Goal: Task Accomplishment & Management: Use online tool/utility

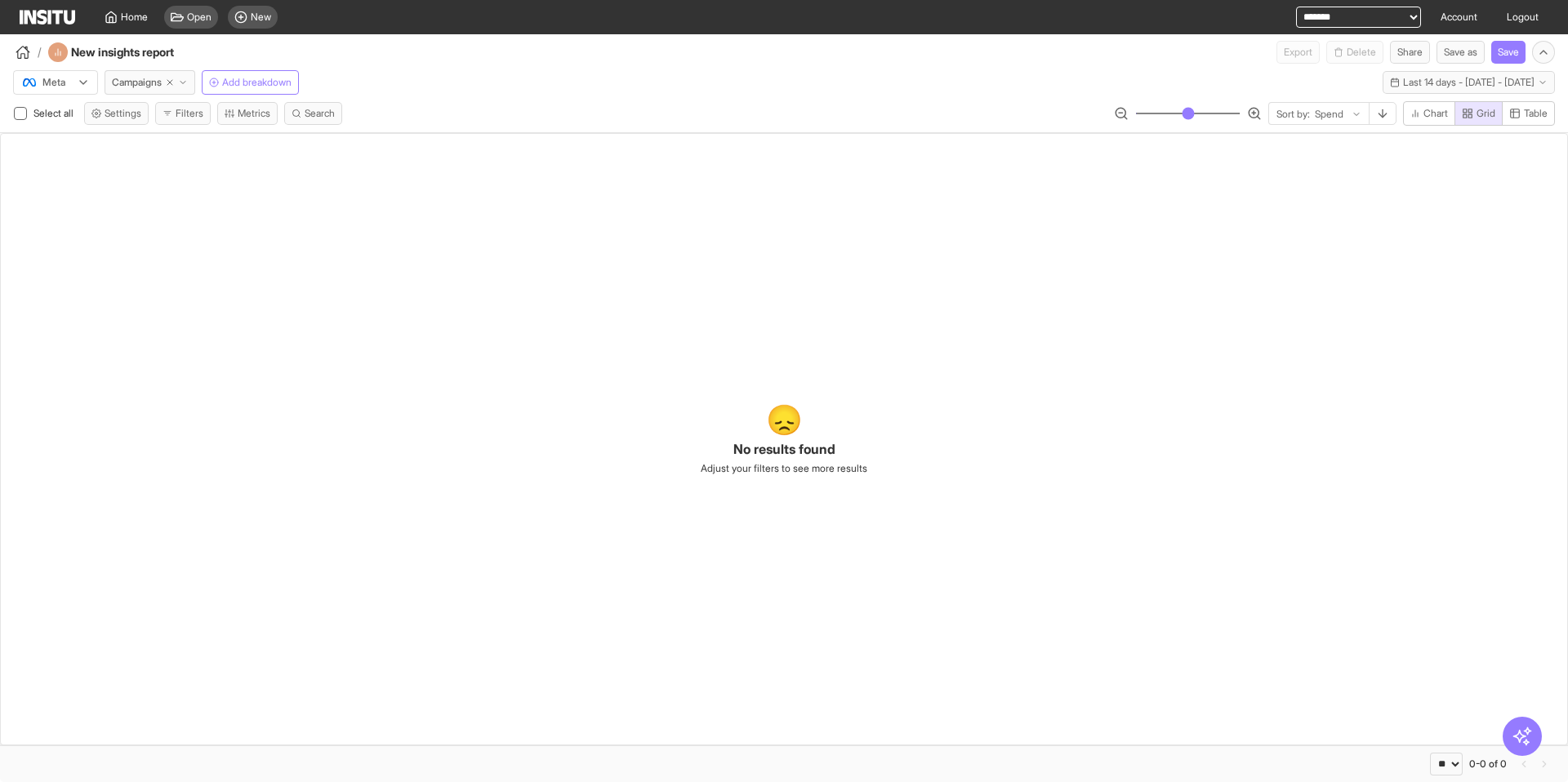
select select "**"
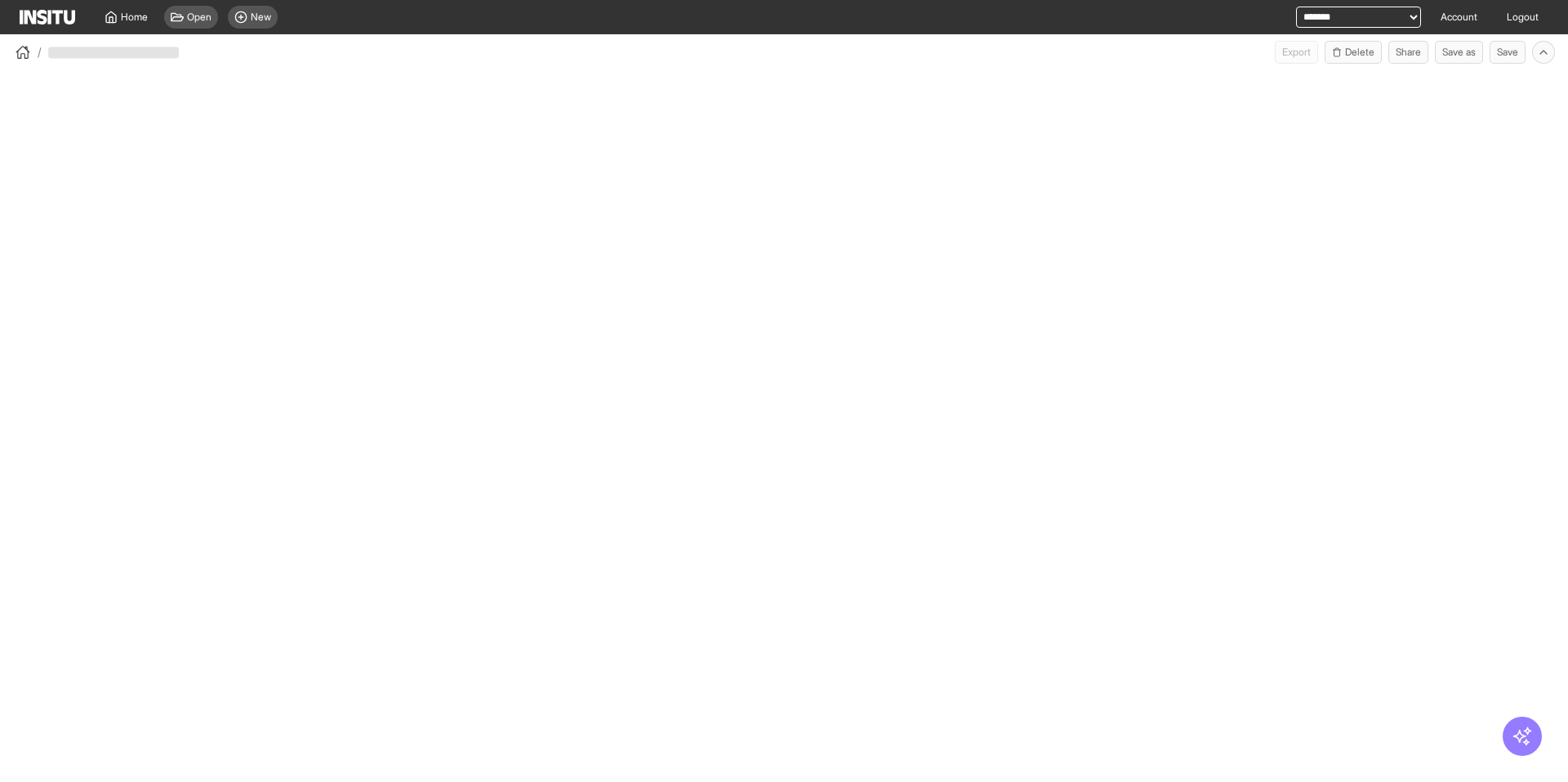
select select "**"
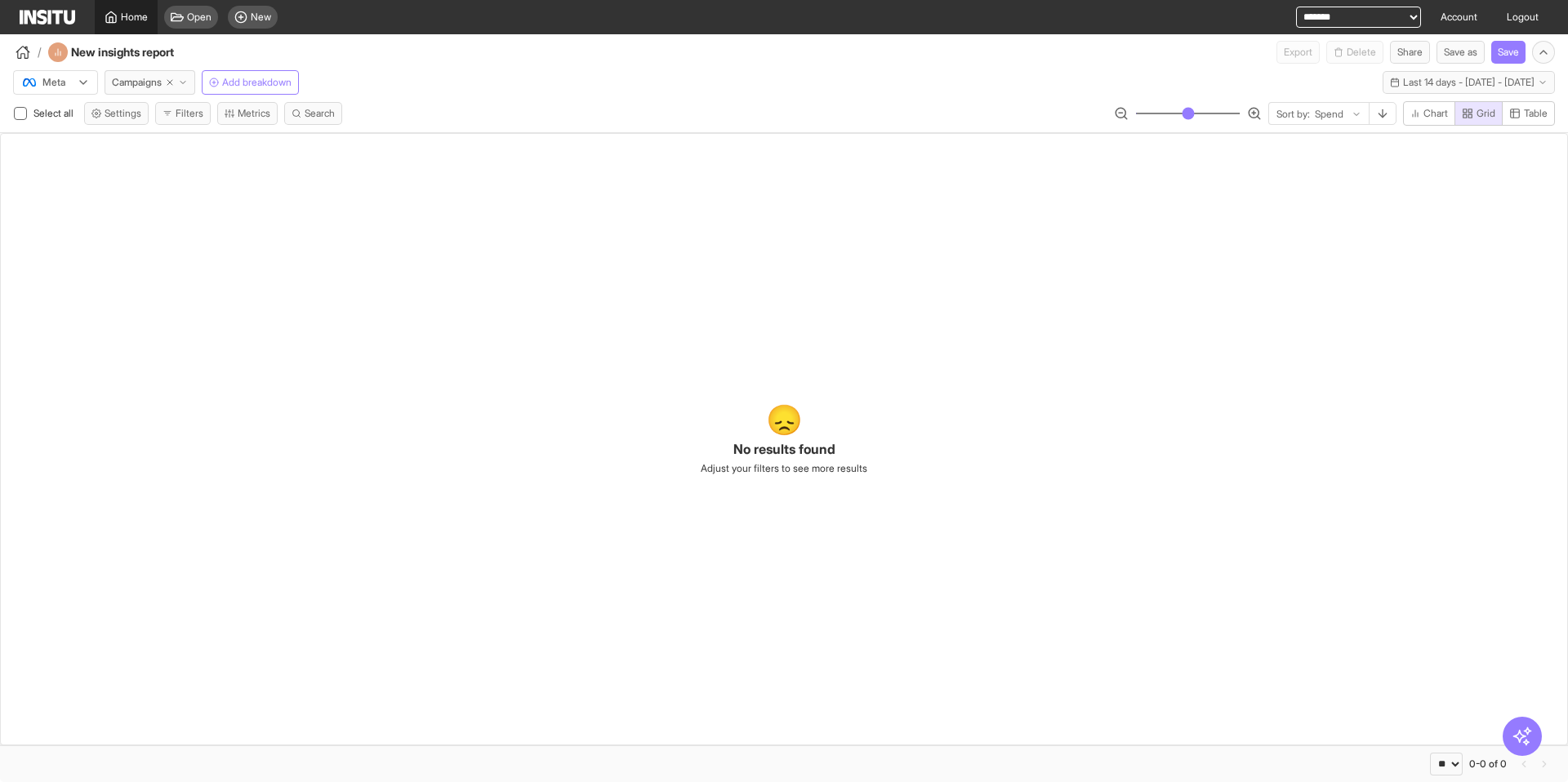
click at [107, 24] on link "Home" at bounding box center [126, 17] width 63 height 34
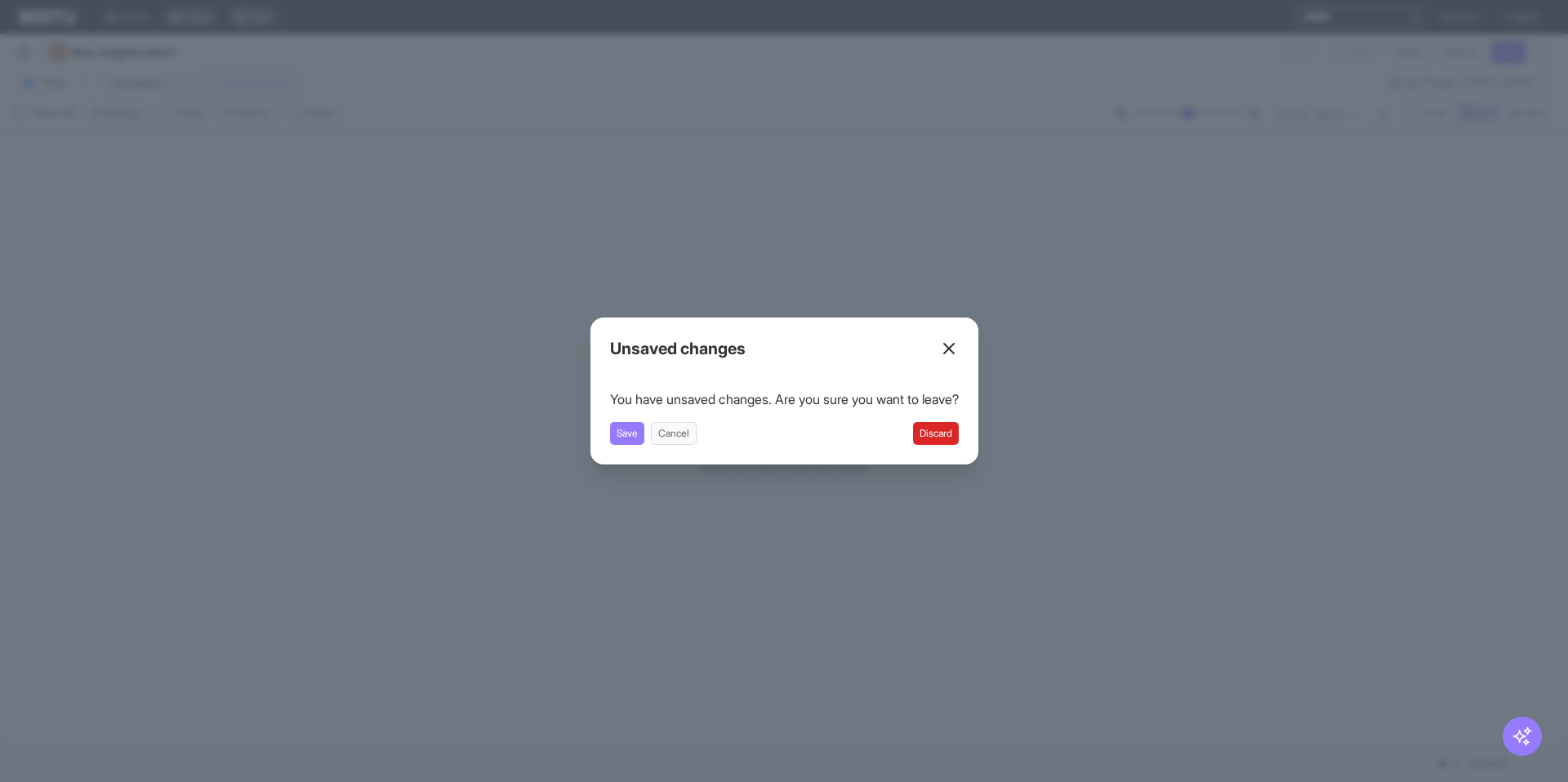
click at [942, 435] on button "Discard" at bounding box center [936, 433] width 46 height 23
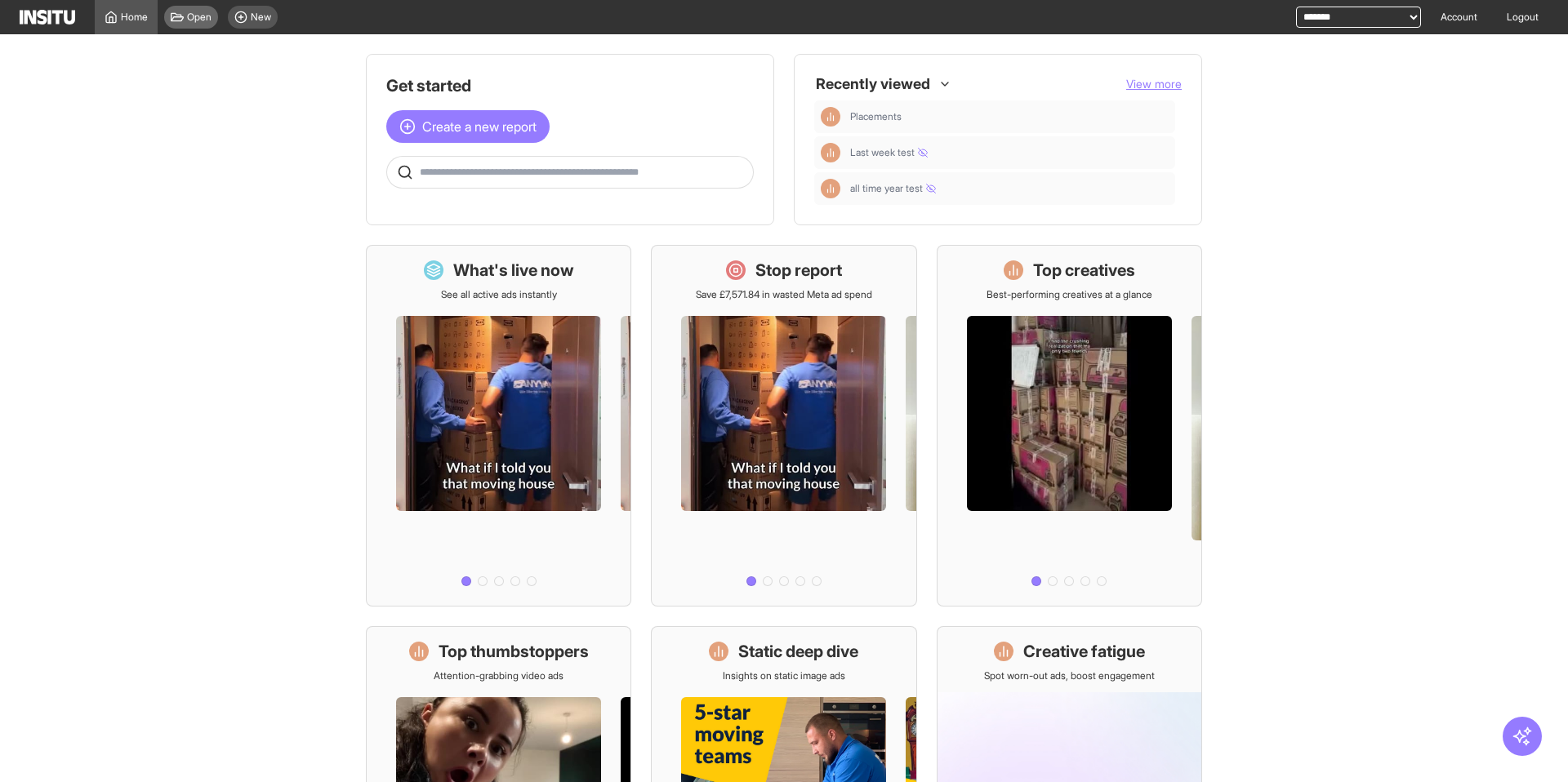
click at [183, 16] on icon at bounding box center [177, 17] width 13 height 9
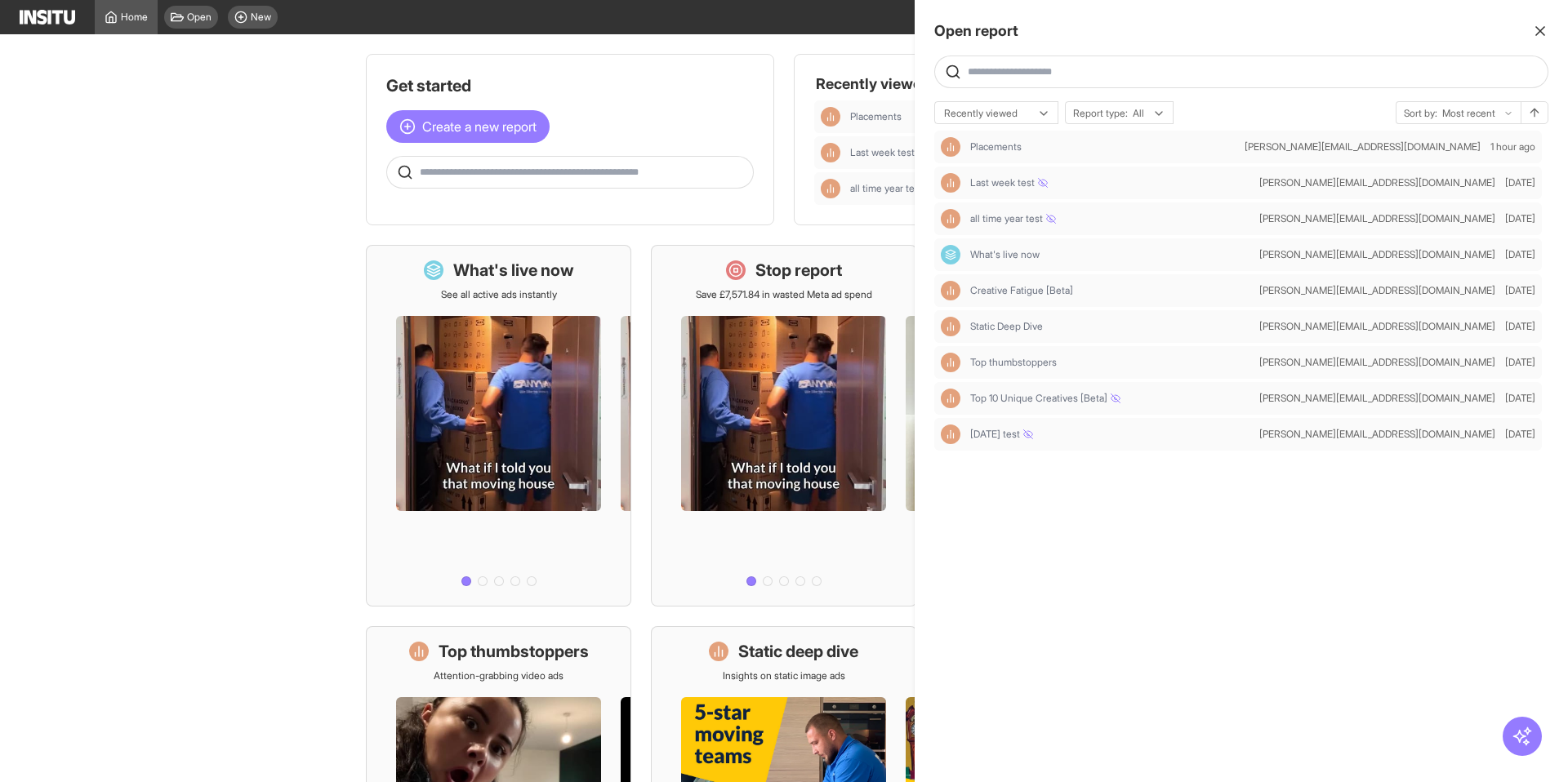
click at [873, 109] on div at bounding box center [784, 391] width 1568 height 782
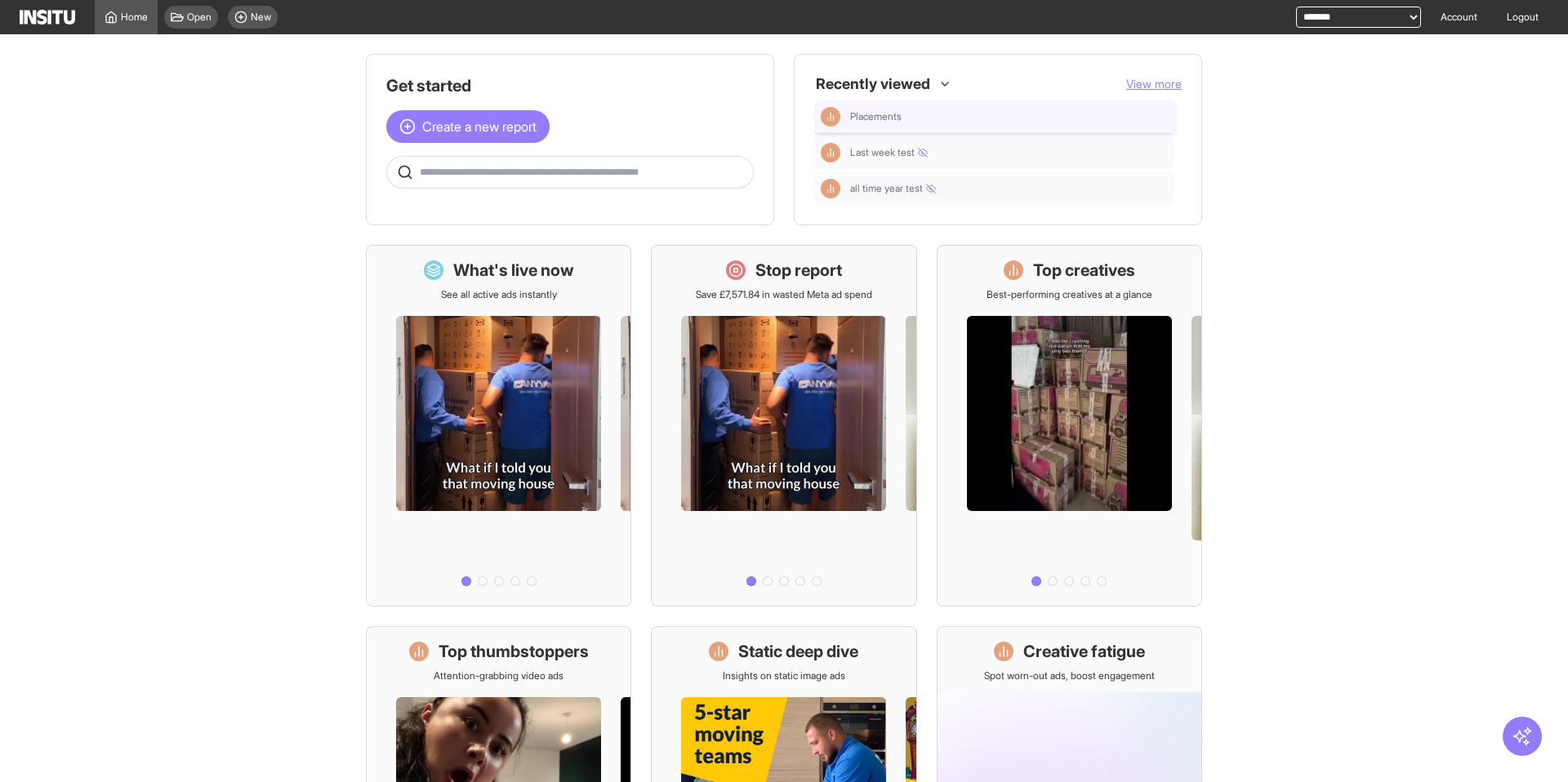
click at [881, 125] on div "Placements" at bounding box center [994, 117] width 348 height 19
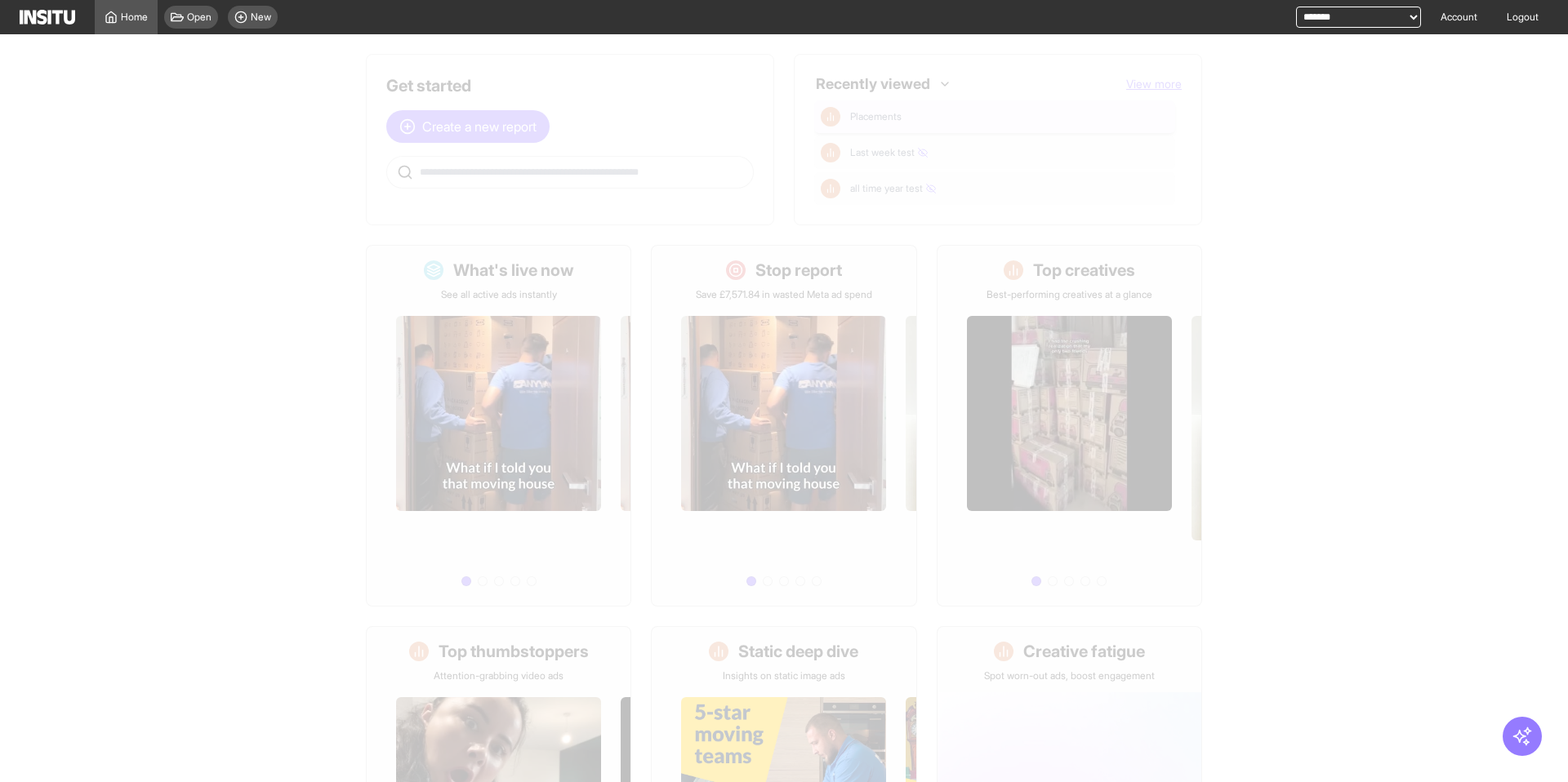
select select "**"
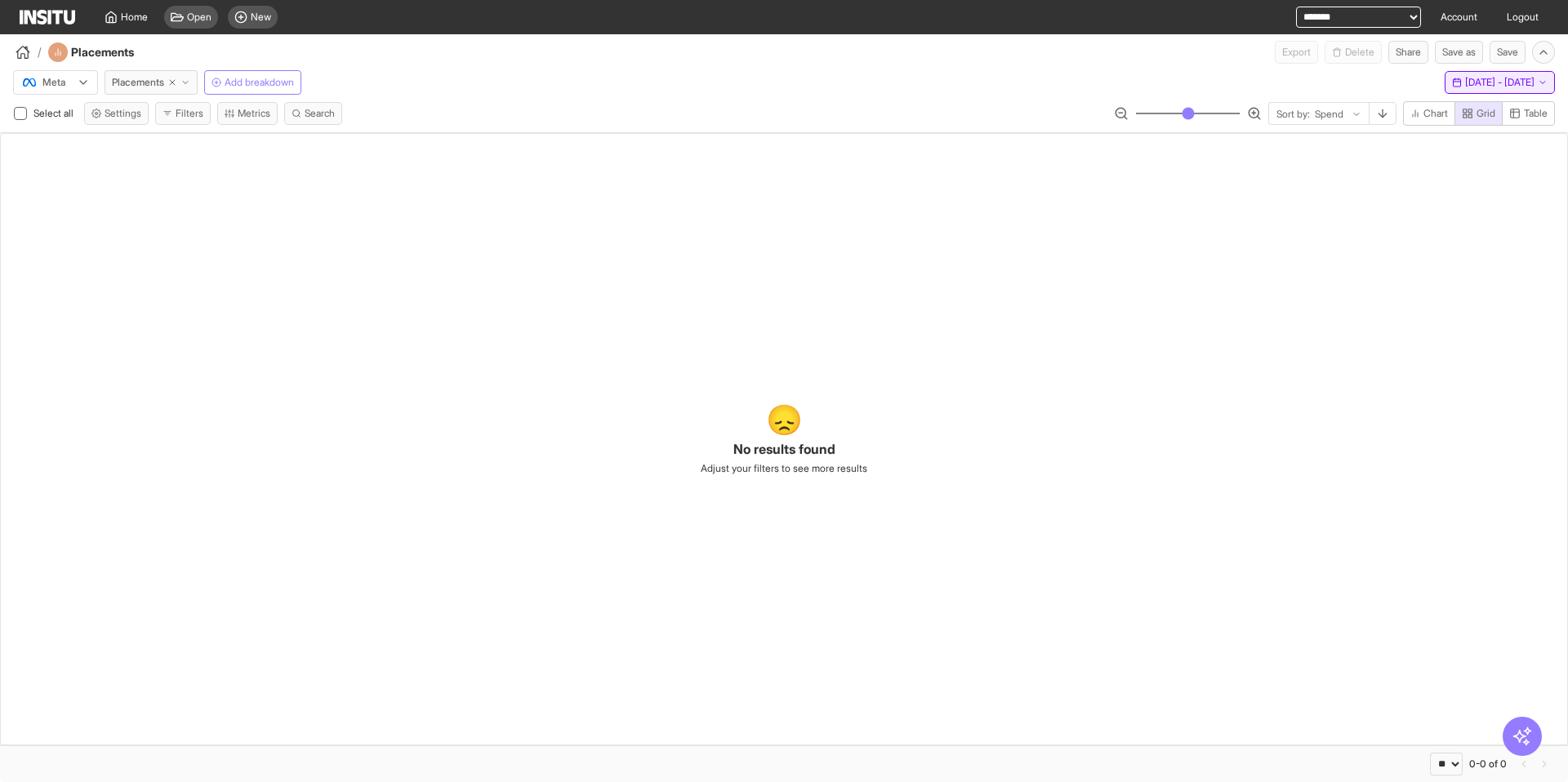
click at [1465, 87] on span "Wed 30 Jul - Wed 13 Aug, 2025" at bounding box center [1499, 82] width 70 height 13
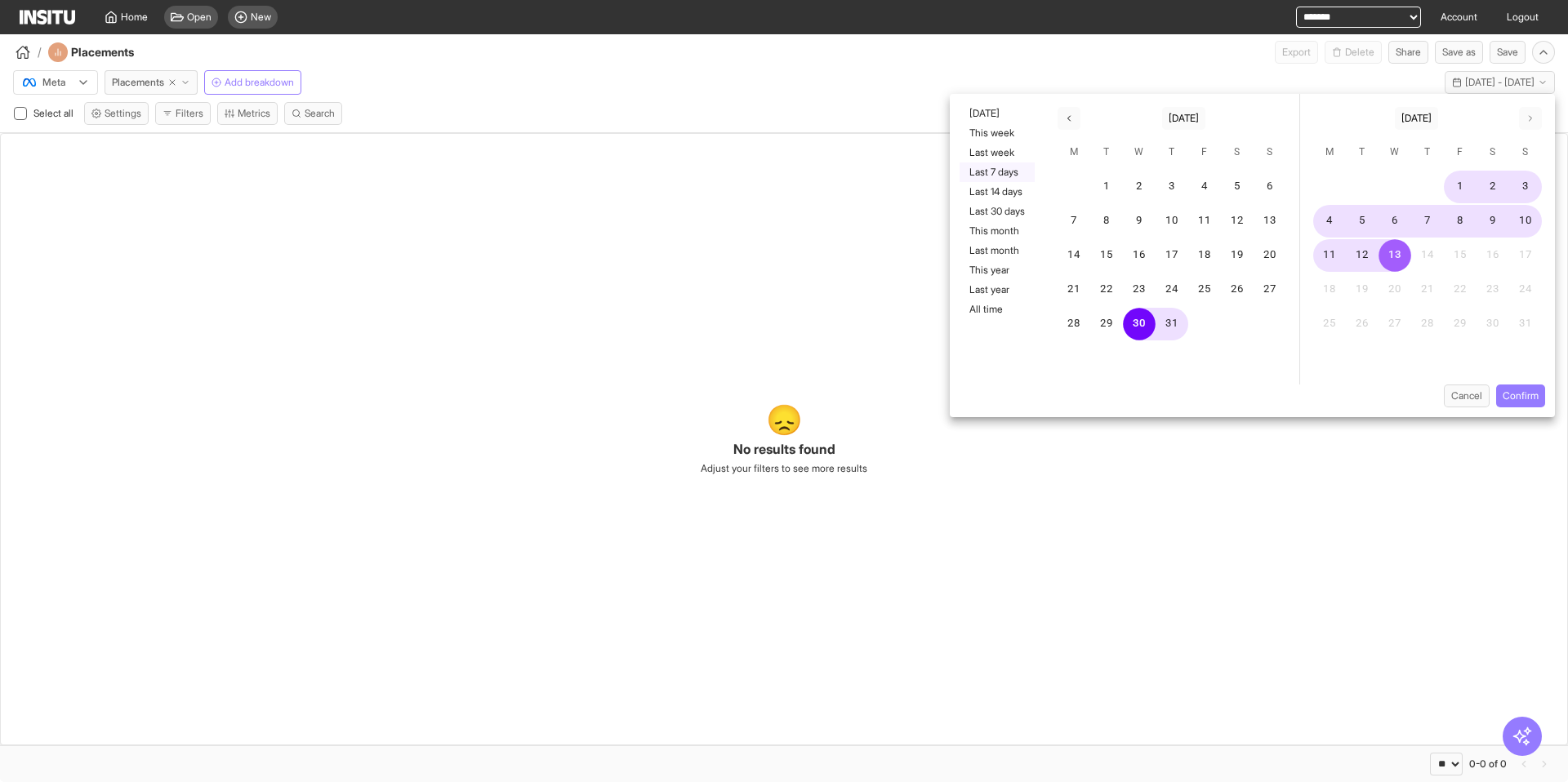
click at [996, 170] on button "Last 7 days" at bounding box center [996, 172] width 76 height 19
click at [1512, 394] on button "Confirm" at bounding box center [1519, 396] width 49 height 23
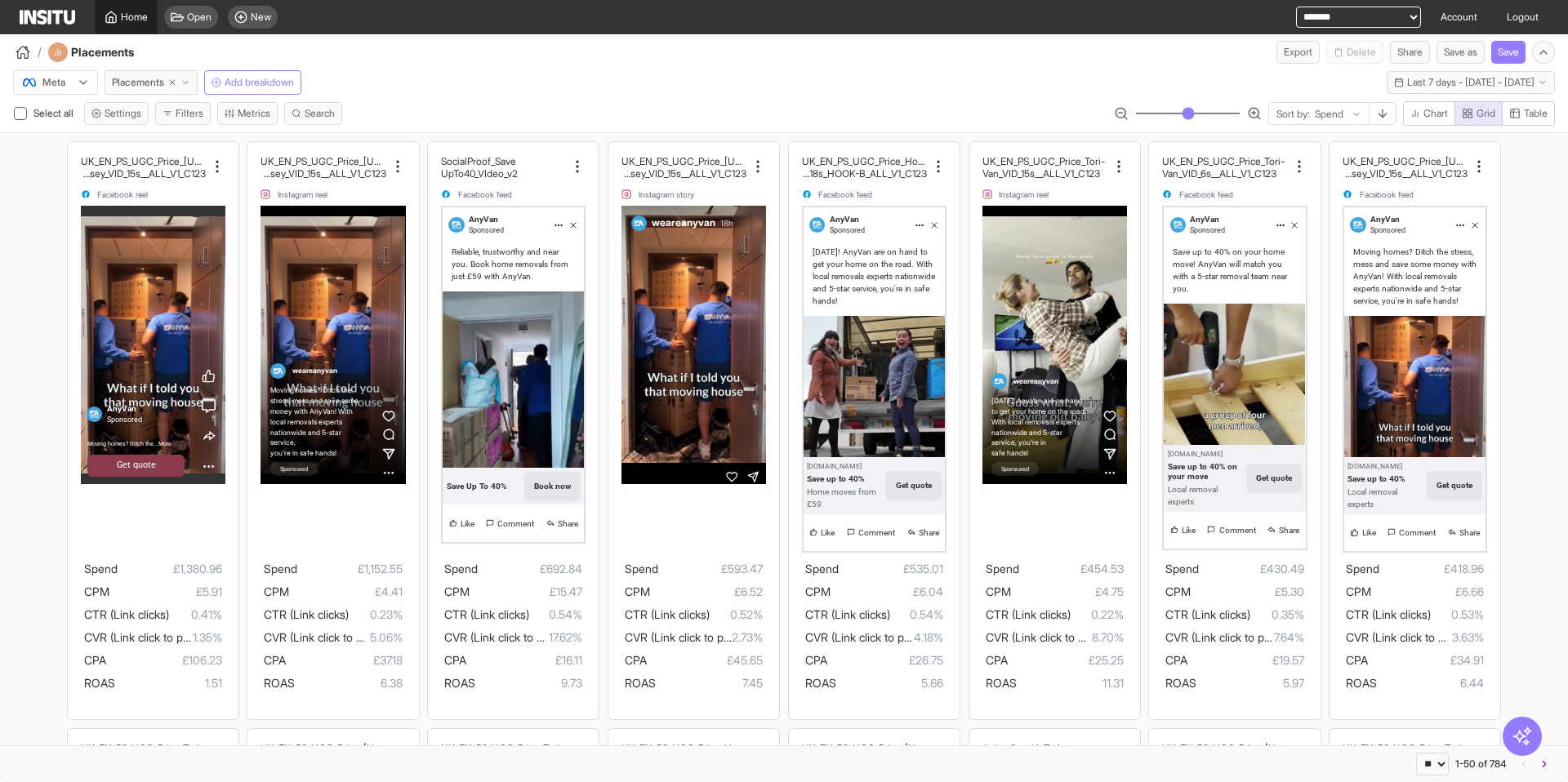
click at [134, 21] on span "Home" at bounding box center [134, 17] width 27 height 13
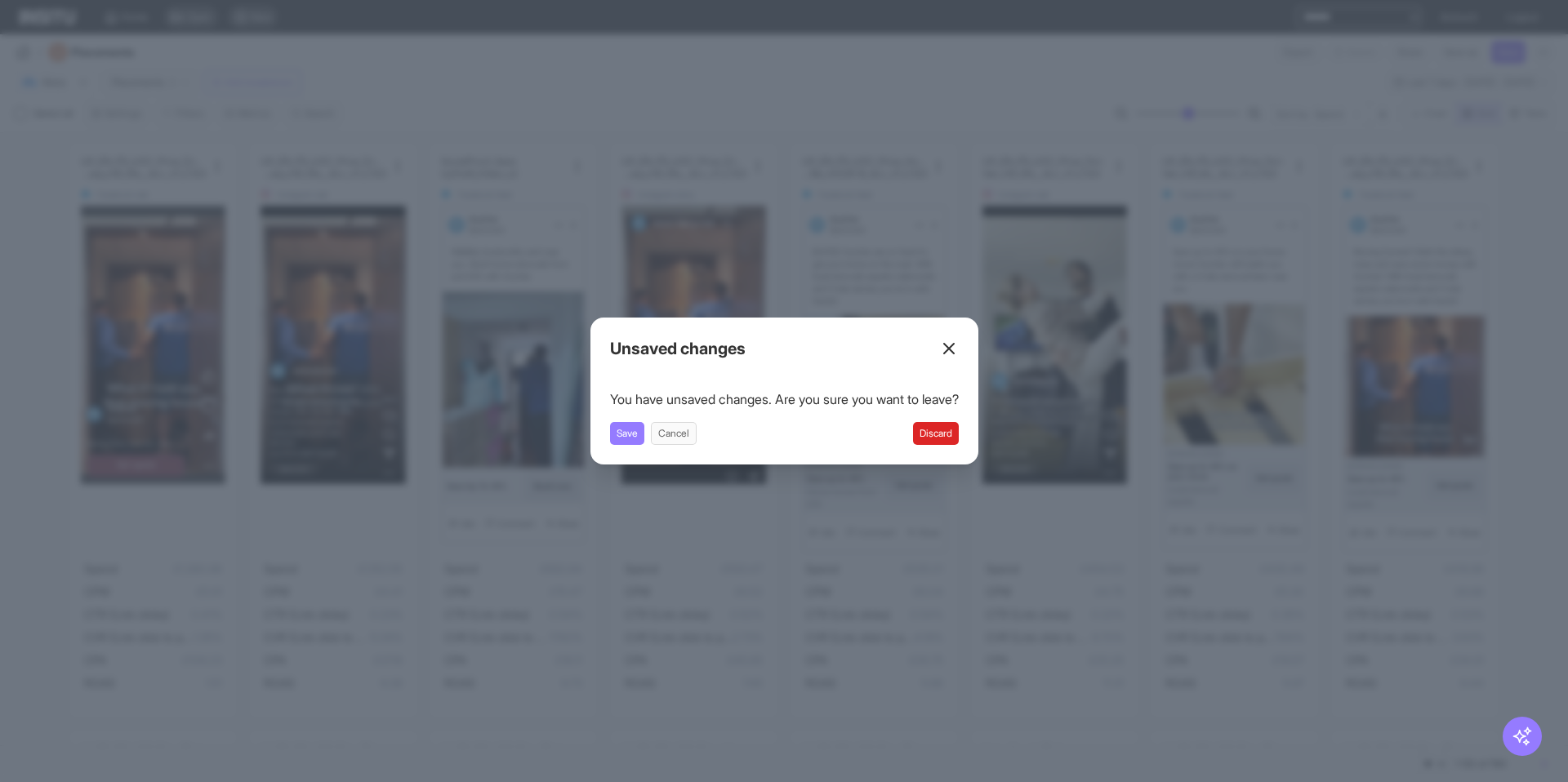
click at [953, 427] on button "Discard" at bounding box center [936, 433] width 46 height 23
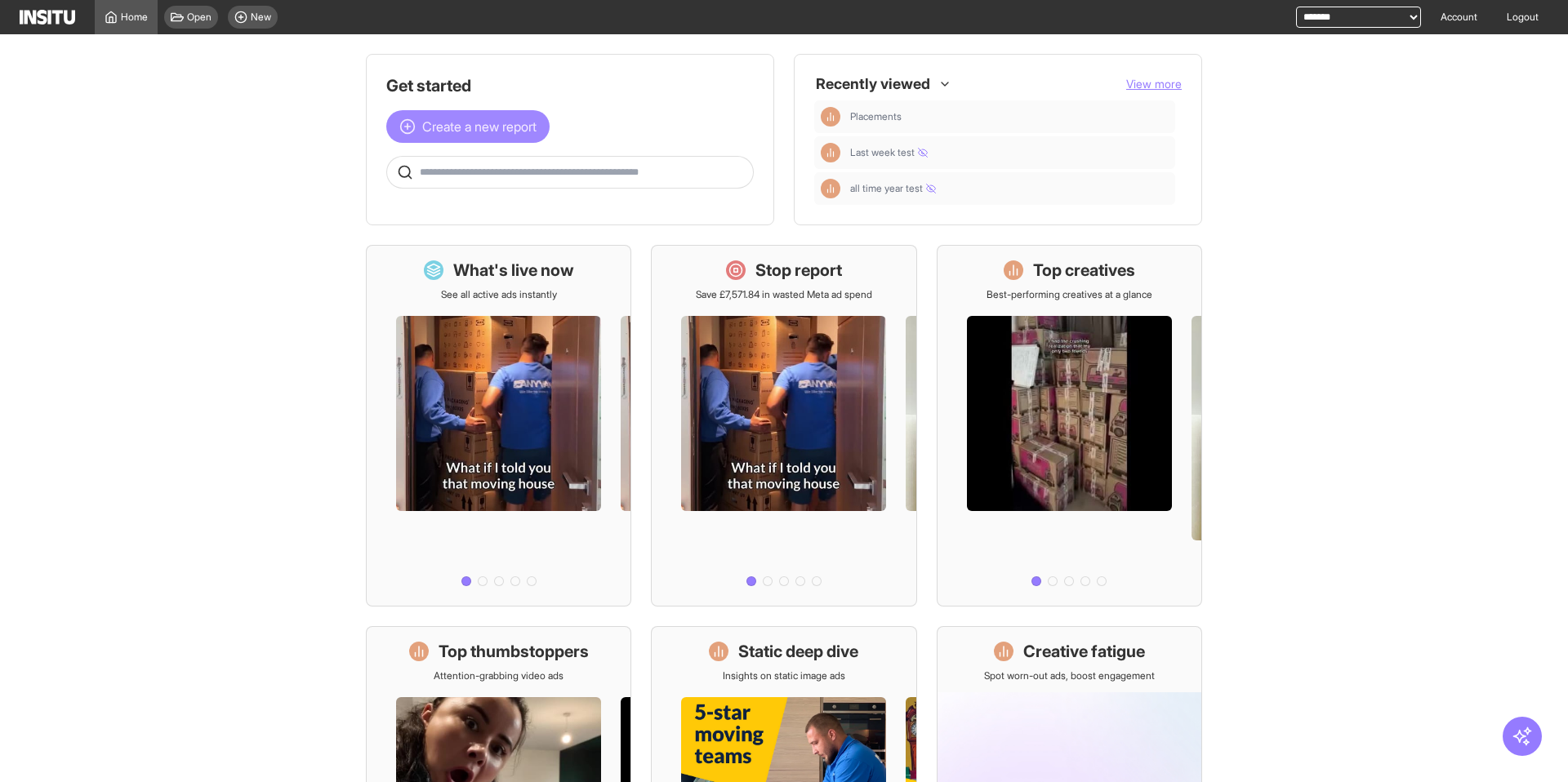
click at [442, 122] on span "Create a new report" at bounding box center [479, 126] width 115 height 19
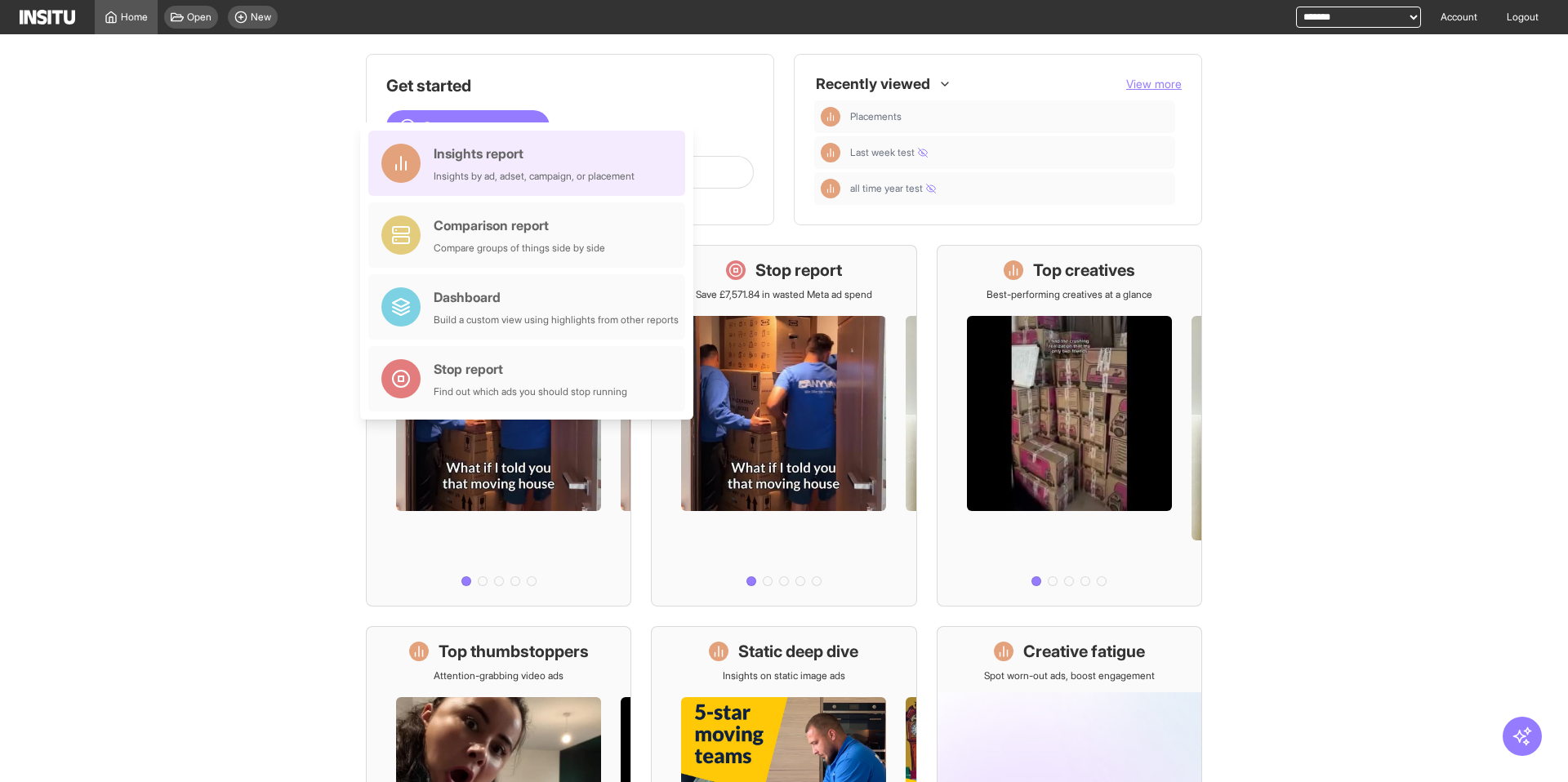
click at [521, 172] on div "Insights by ad, adset, campaign, or placement" at bounding box center [534, 177] width 201 height 13
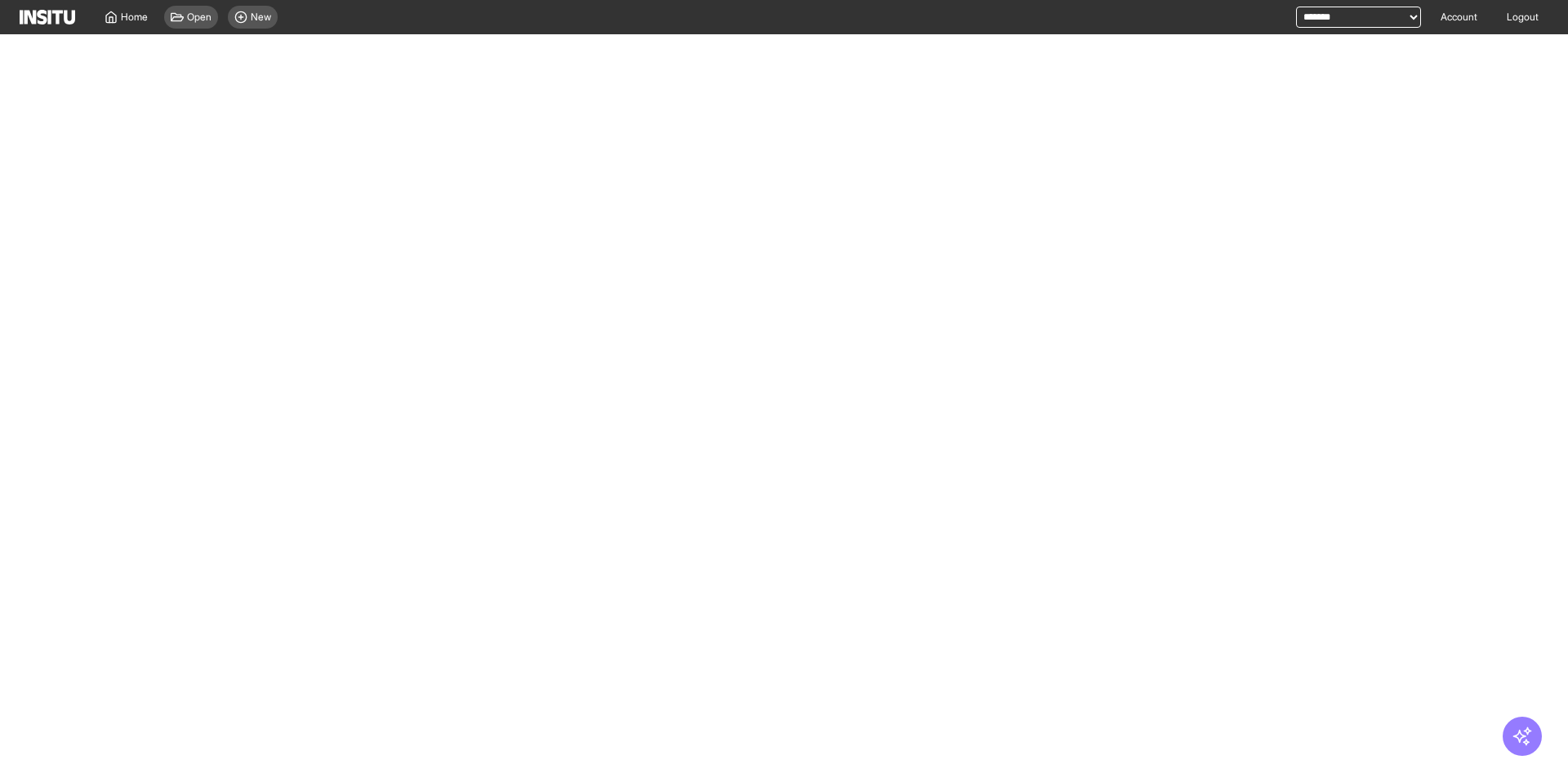
select select "**"
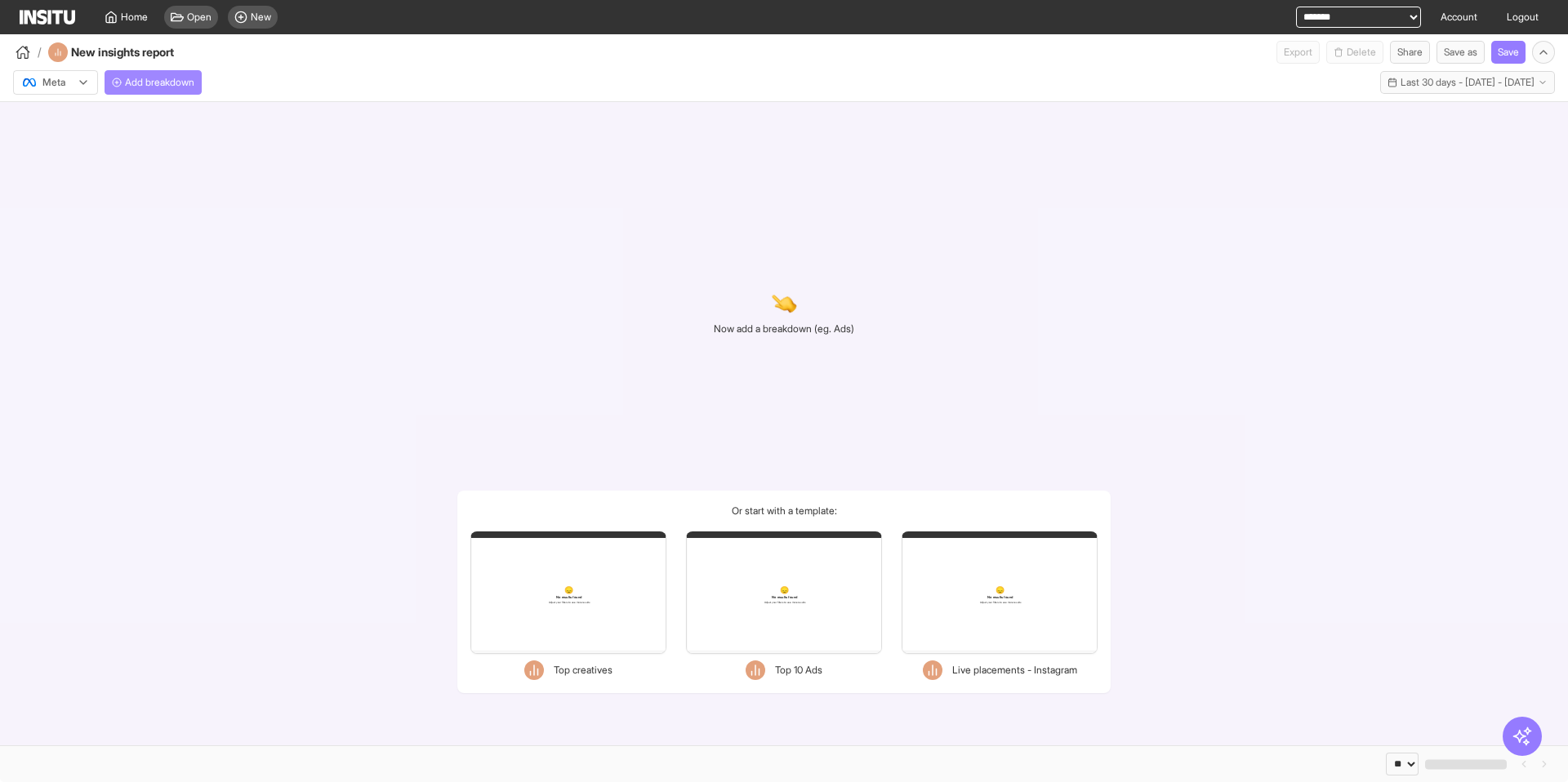
click at [194, 87] on span "Add breakdown" at bounding box center [160, 82] width 70 height 13
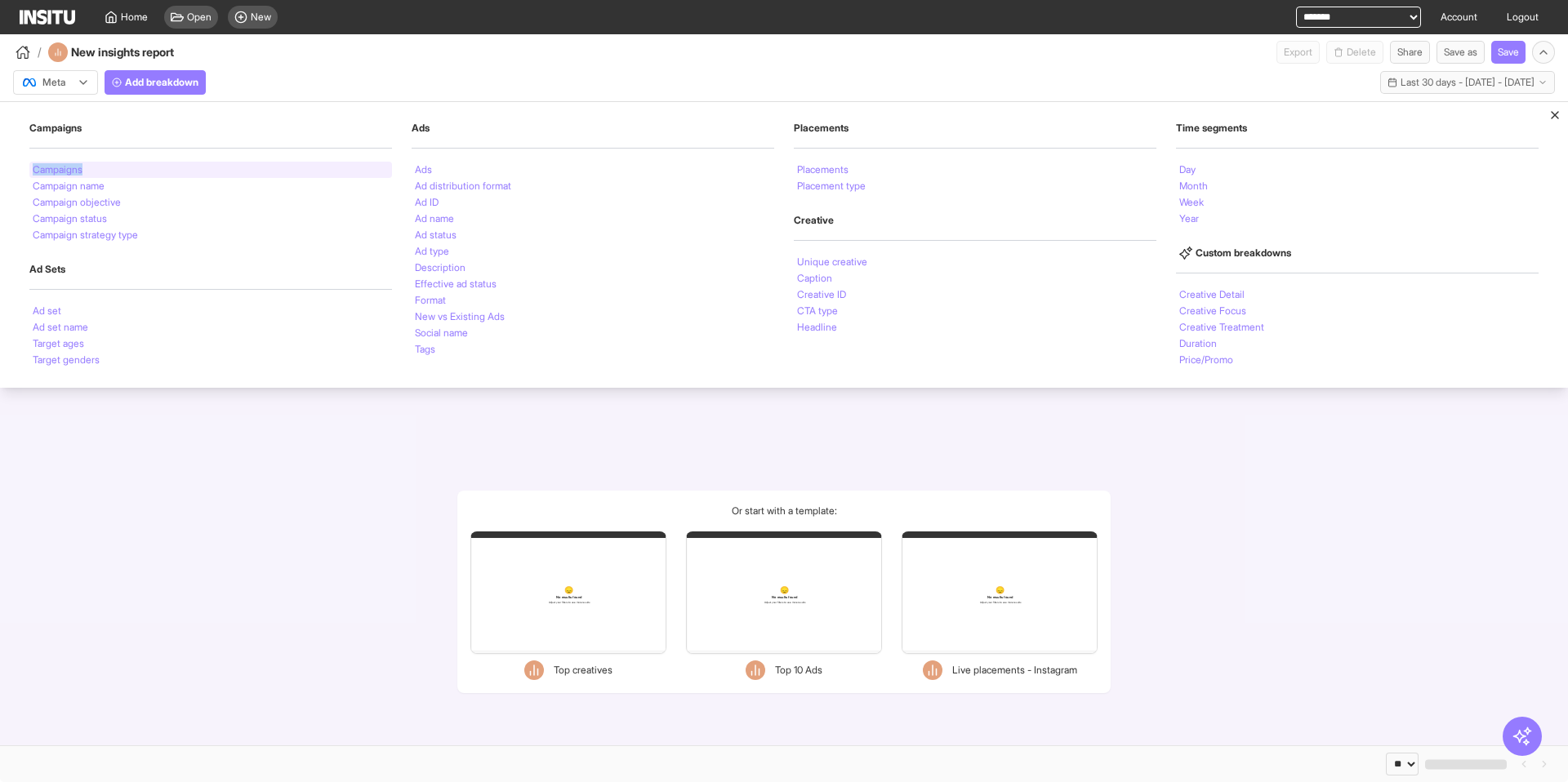
click at [126, 170] on div "Campaigns" at bounding box center [210, 169] width 362 height 16
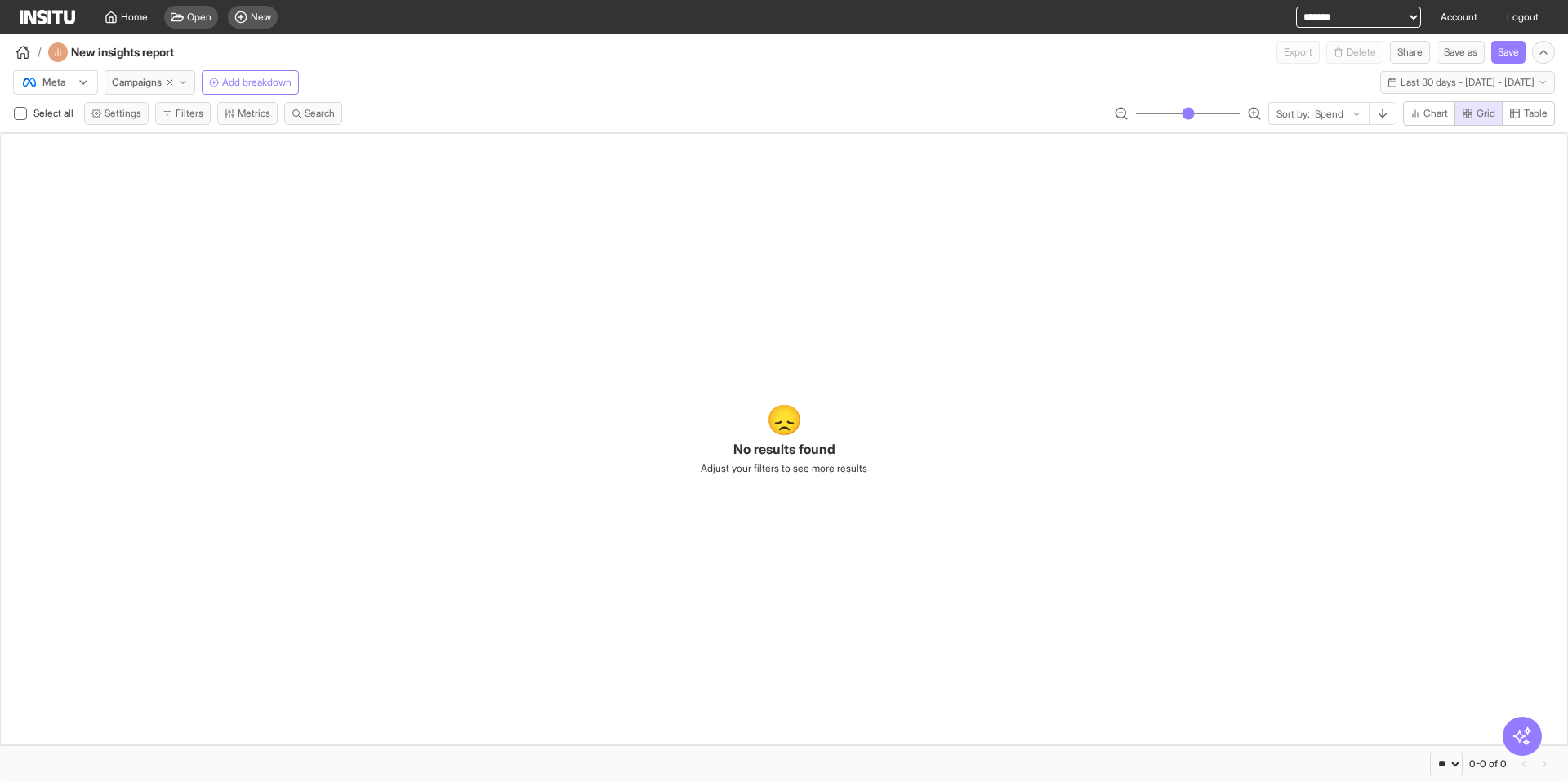
click at [375, 88] on div "Meta Campaigns Add breakdown Last 30 days - Mon 14 Jul - Tue 12 Aug, 2025 14 Ju…" at bounding box center [784, 79] width 1568 height 31
click at [1505, 55] on button "Save" at bounding box center [1508, 53] width 34 height 23
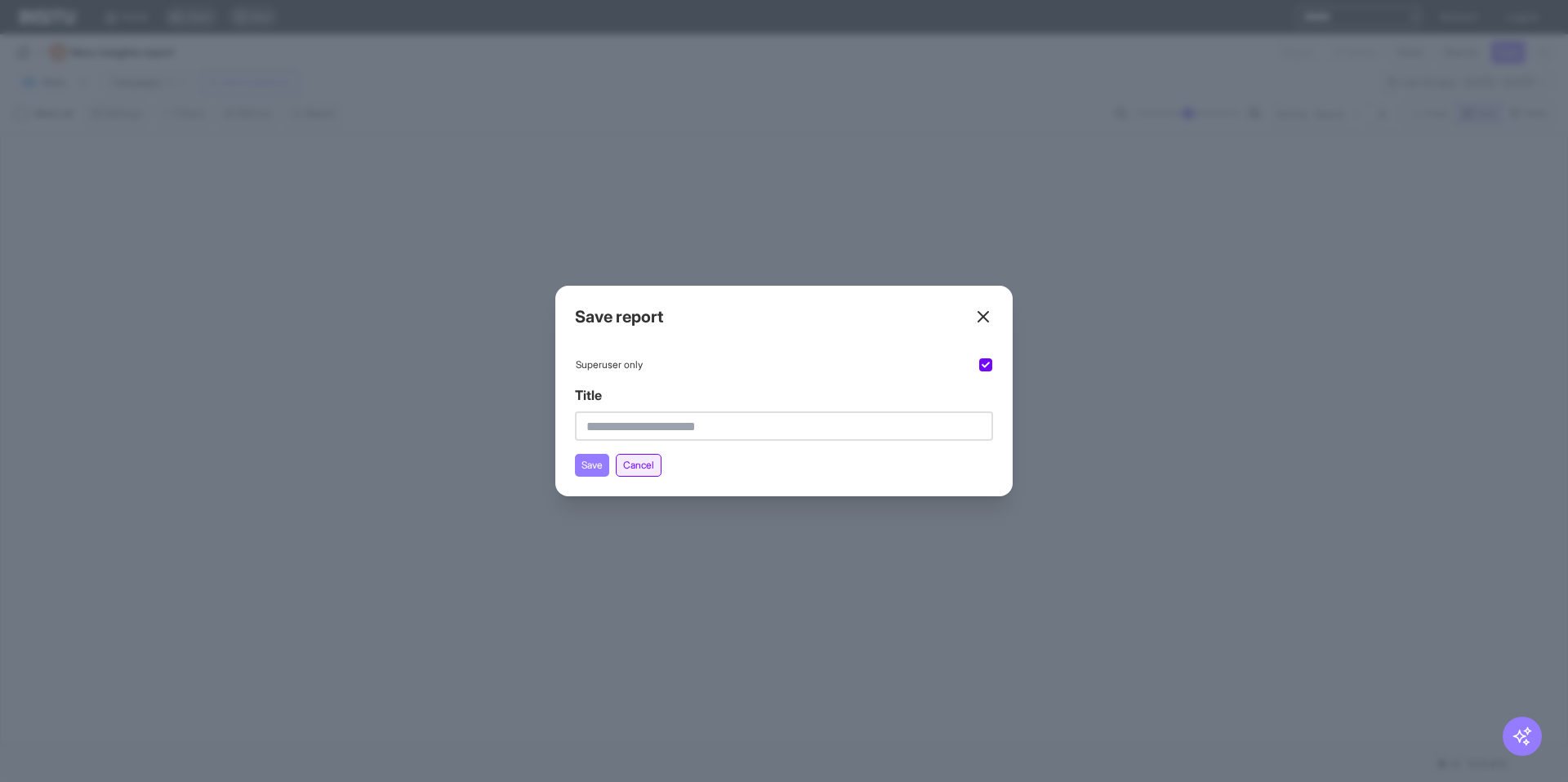
click at [641, 465] on button "Cancel" at bounding box center [639, 466] width 46 height 23
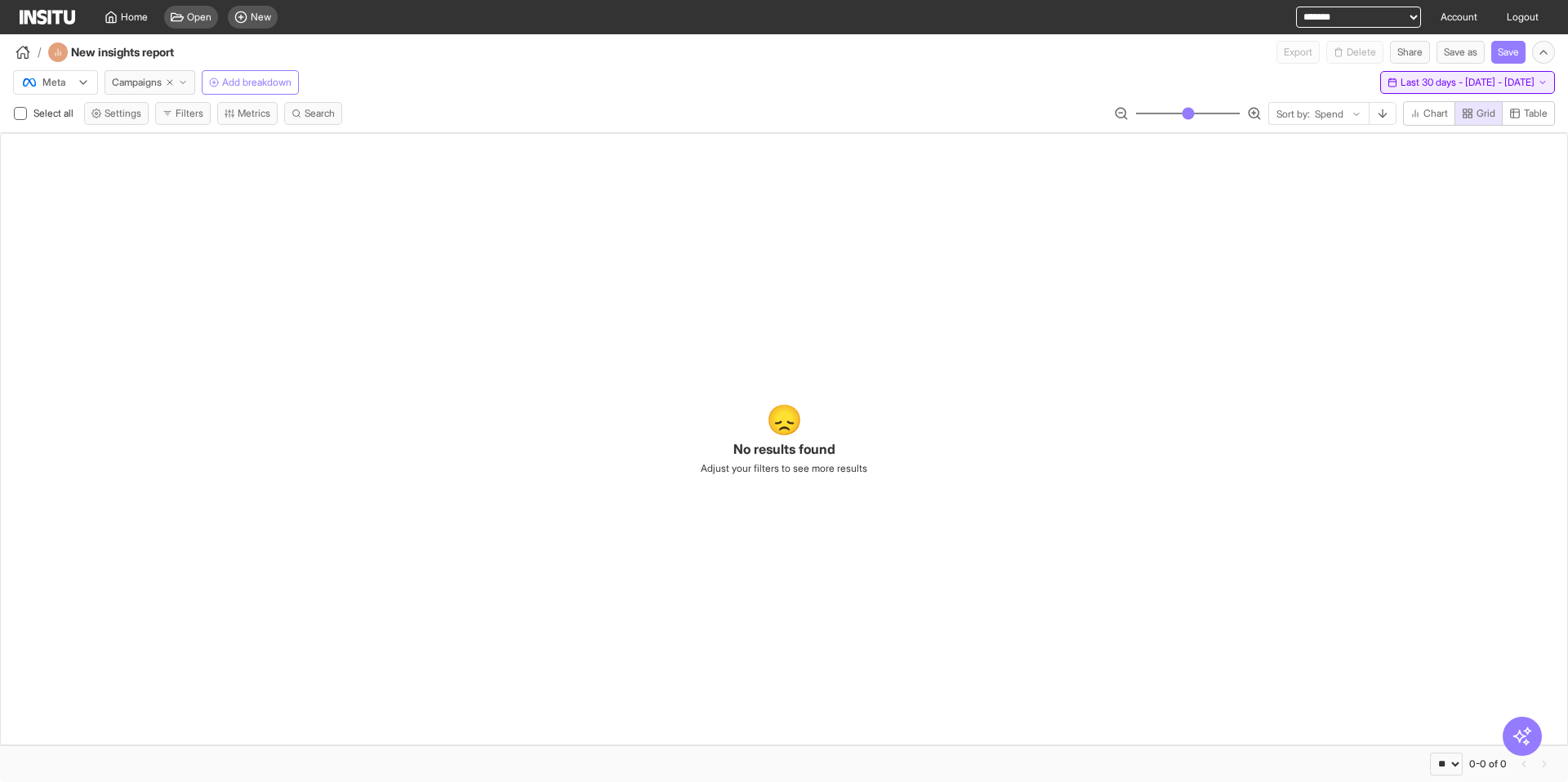
click at [1454, 87] on span "Last 30 days - Mon 14 Jul - Tue 12 Aug, 2025" at bounding box center [1468, 82] width 134 height 13
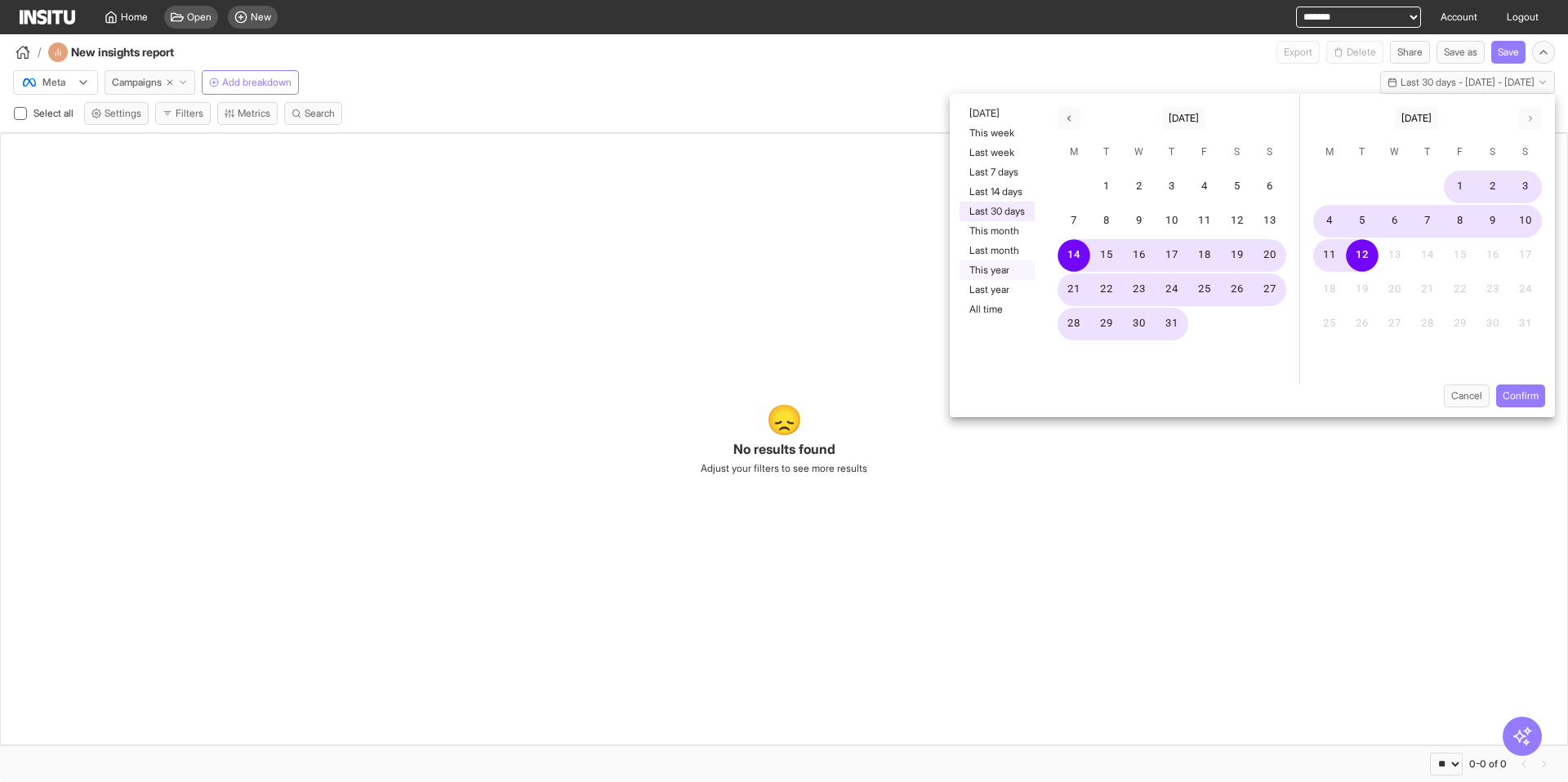
click at [996, 265] on button "This year" at bounding box center [996, 270] width 76 height 19
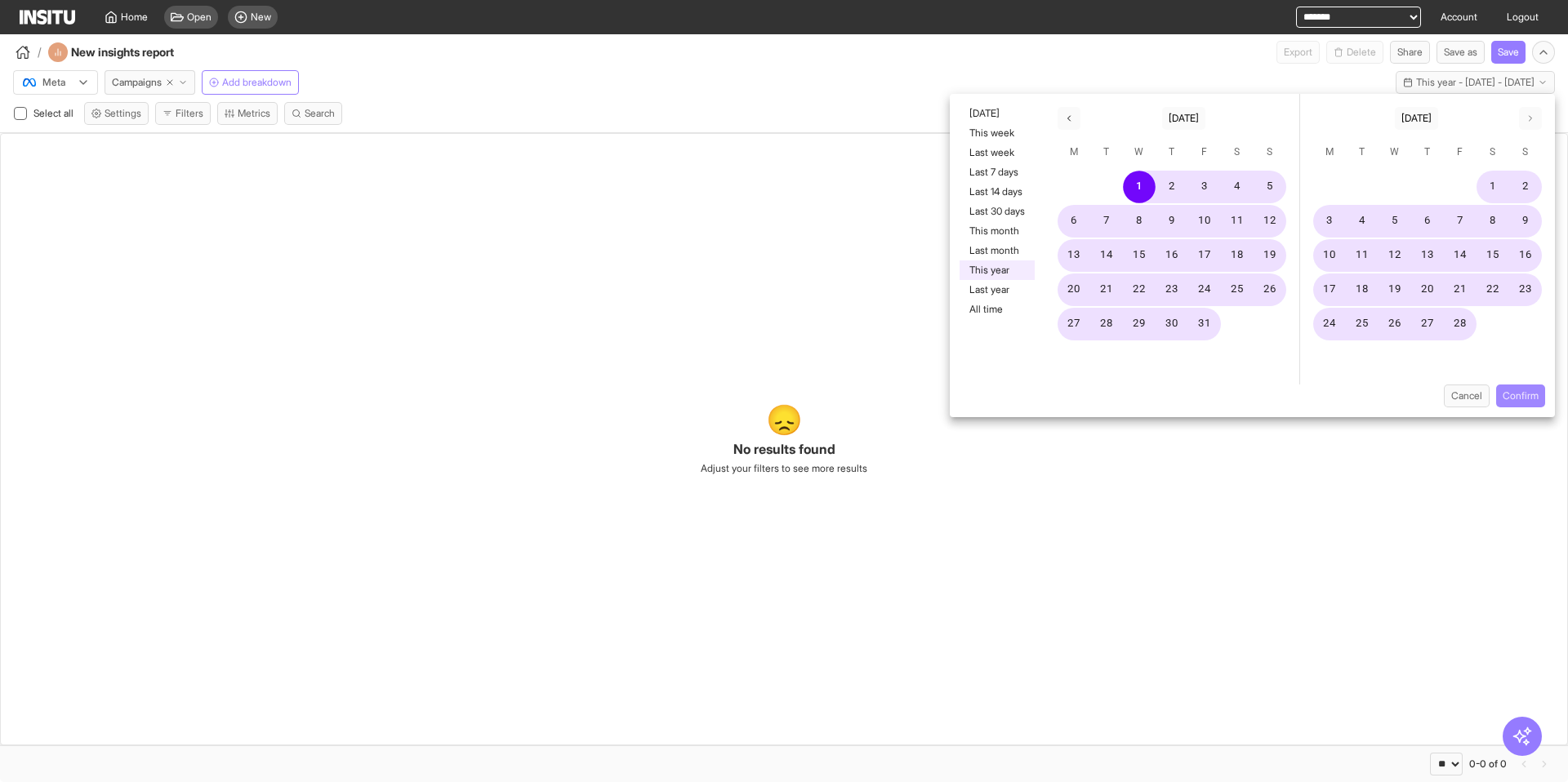
click at [1527, 401] on button "Confirm" at bounding box center [1519, 396] width 49 height 23
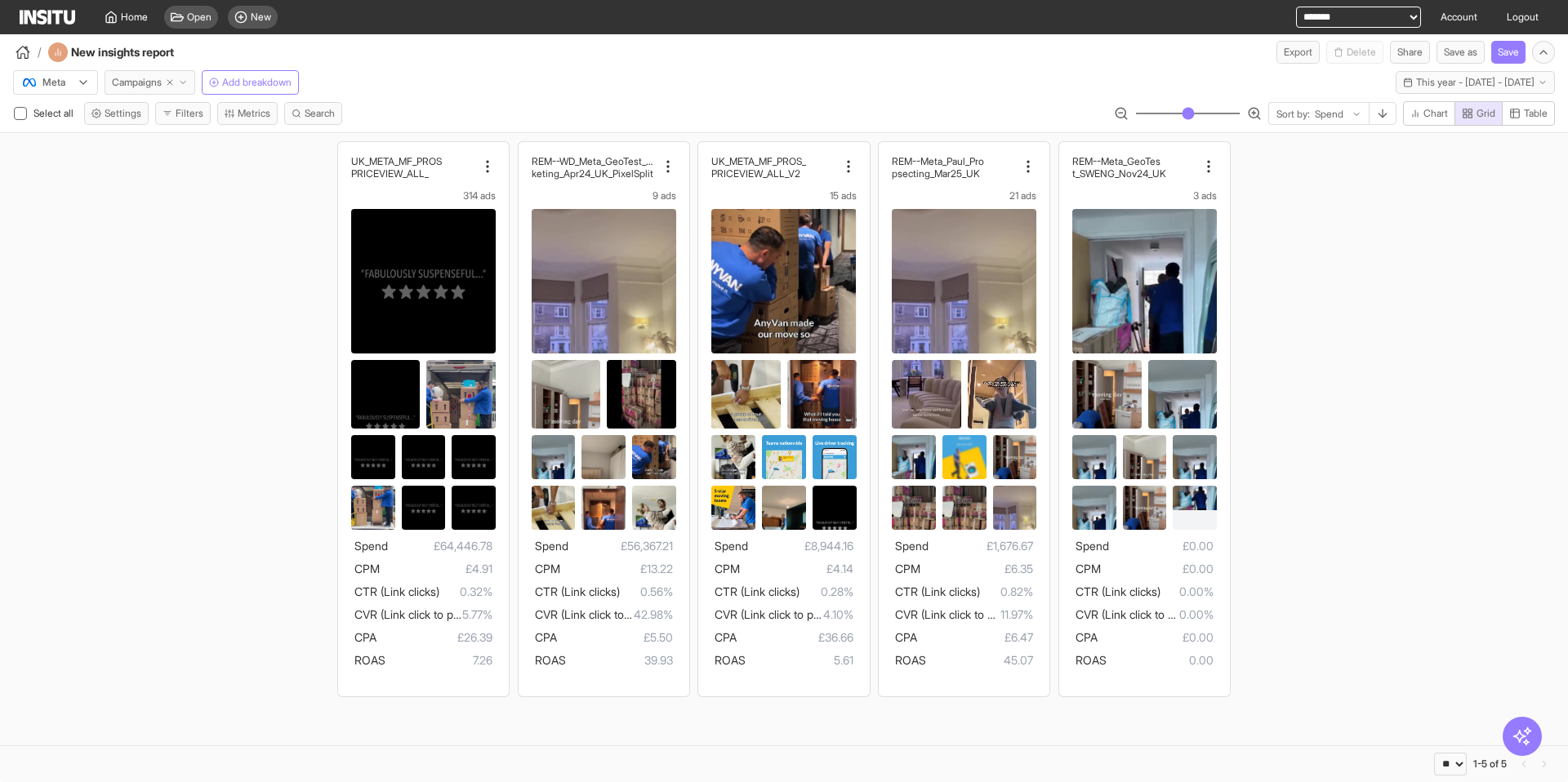
click at [160, 85] on span "Campaigns" at bounding box center [137, 82] width 50 height 13
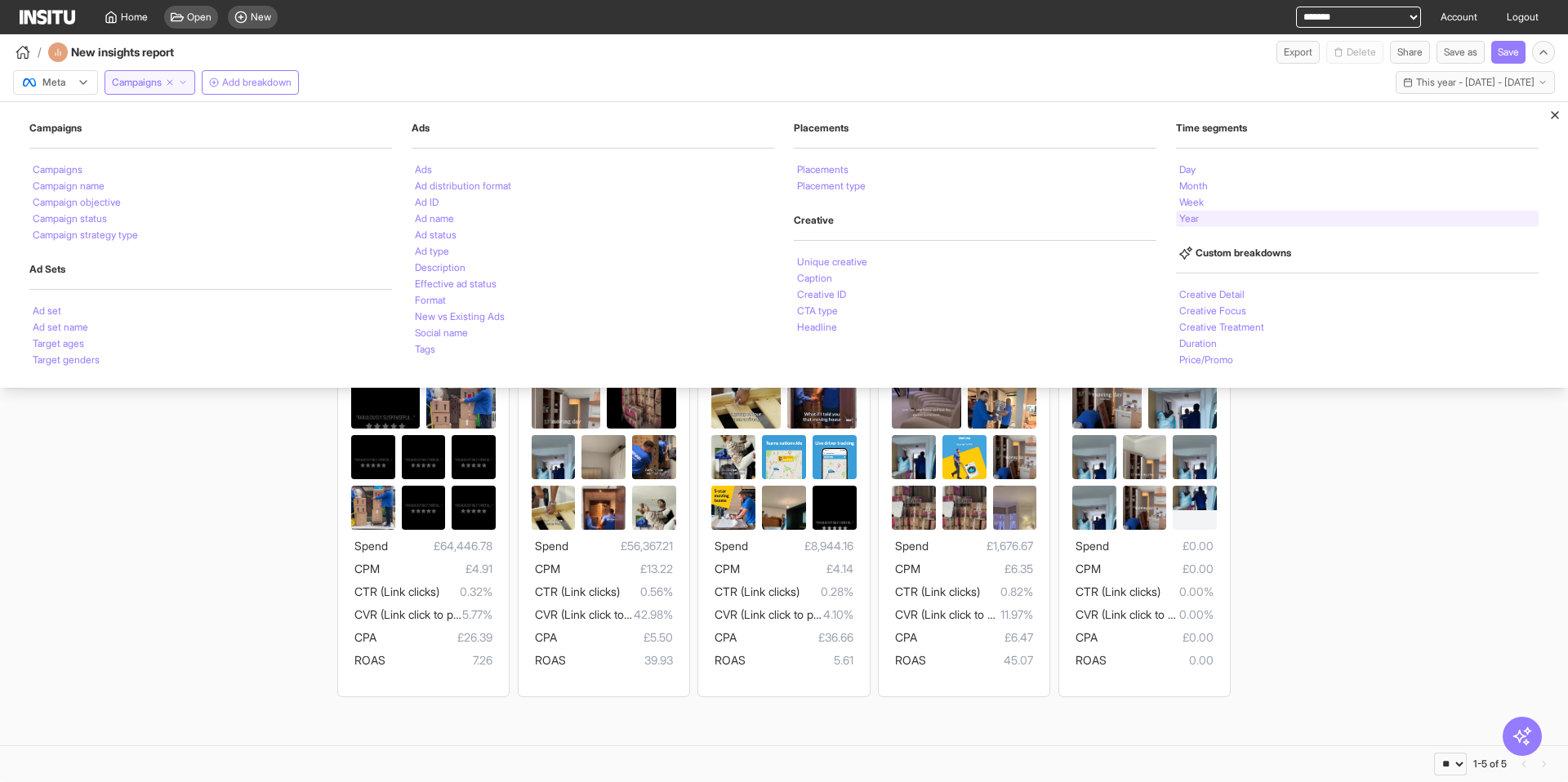
click at [1234, 221] on div "Year" at bounding box center [1357, 218] width 362 height 16
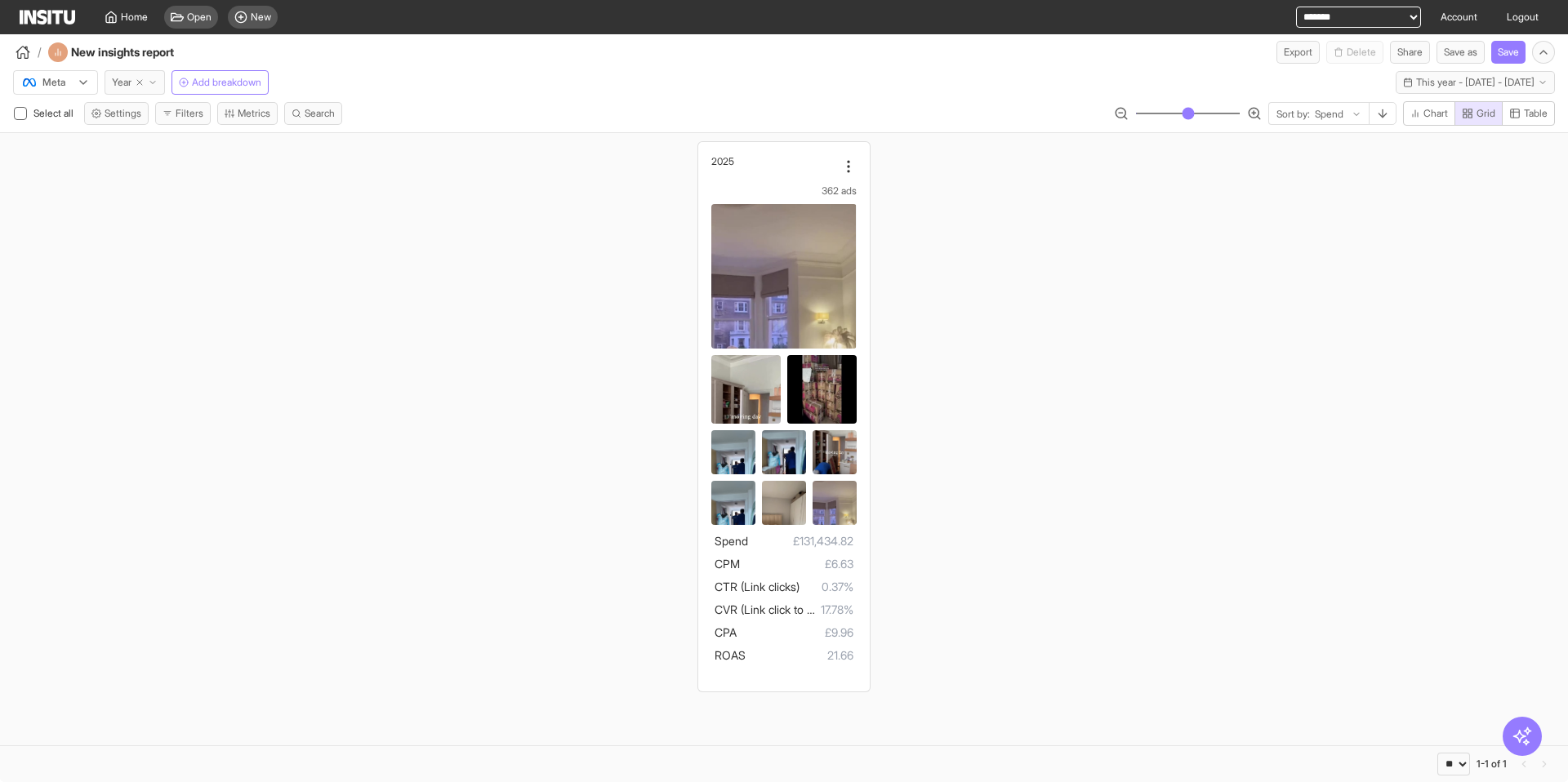
click at [127, 84] on span "Year" at bounding box center [121, 82] width 19 height 13
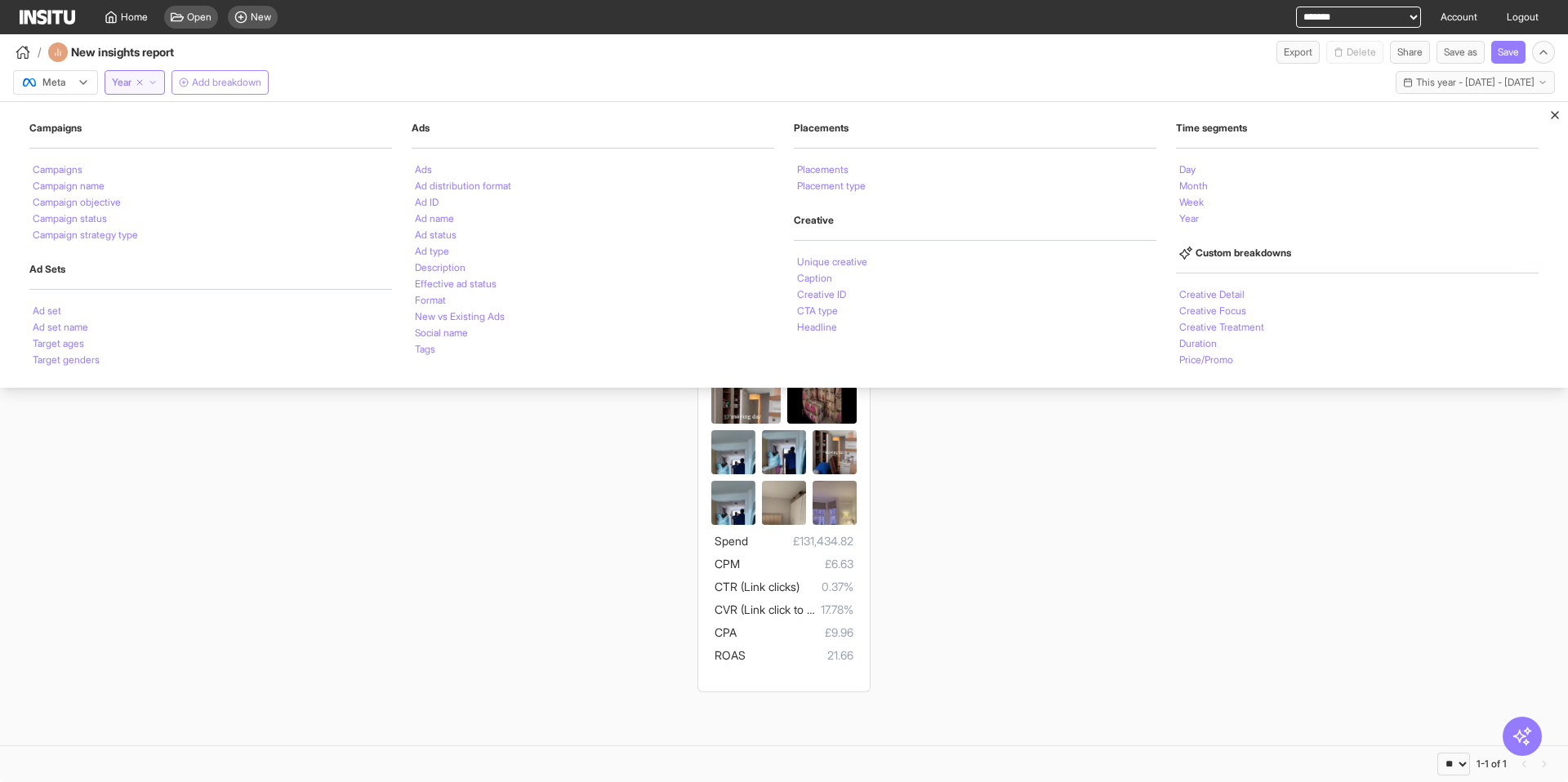
click at [215, 82] on span "Add breakdown" at bounding box center [227, 82] width 70 height 13
click at [1209, 186] on div "Month" at bounding box center [1357, 185] width 362 height 16
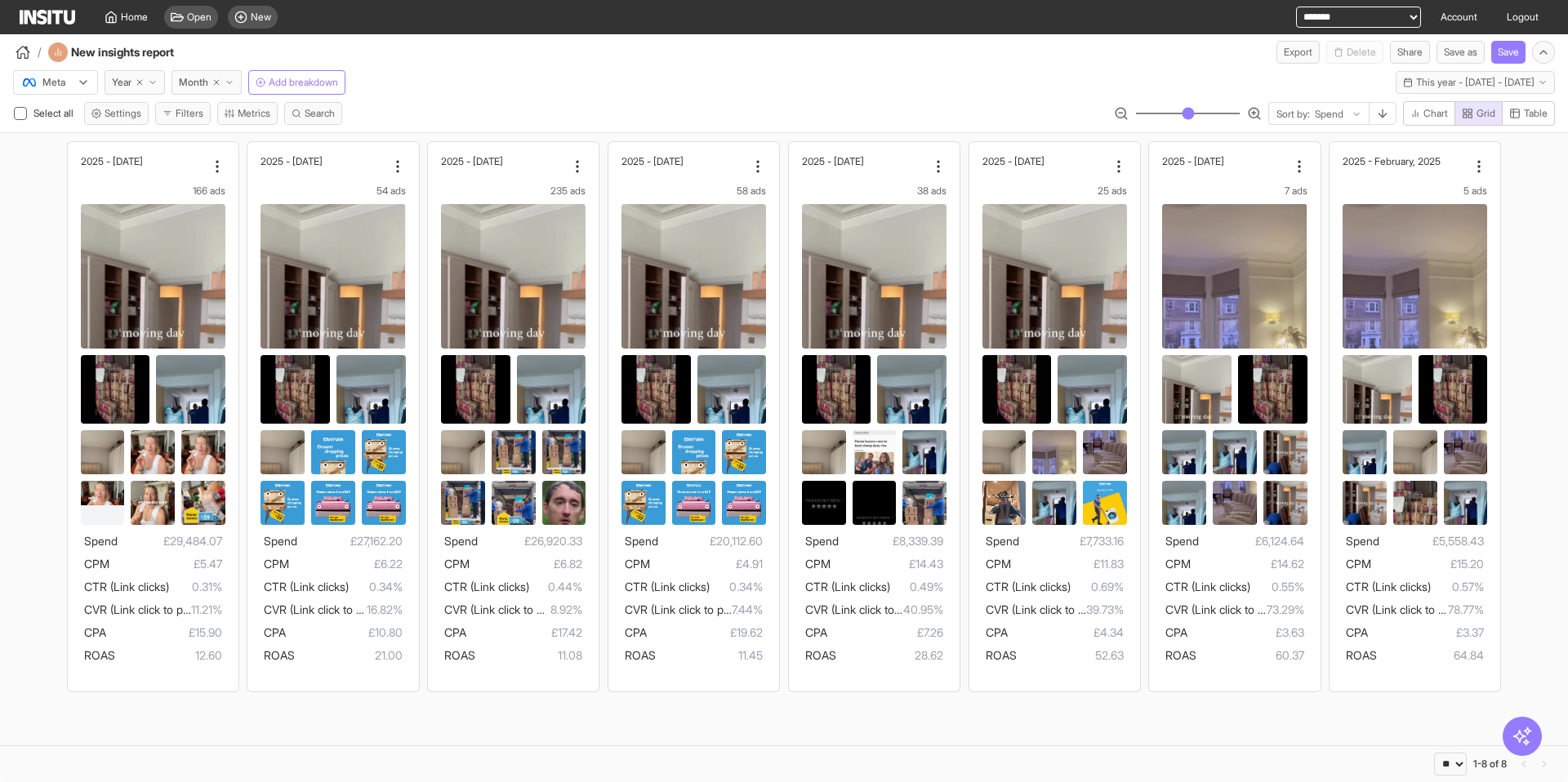
click at [1290, 126] on div "Select all Settings Filters Metrics Search Sort by: Spend Chart Grid Table" at bounding box center [784, 117] width 1568 height 31
click at [1297, 115] on span "Sort by:" at bounding box center [1293, 115] width 33 height 13
type input "*"
type input "***"
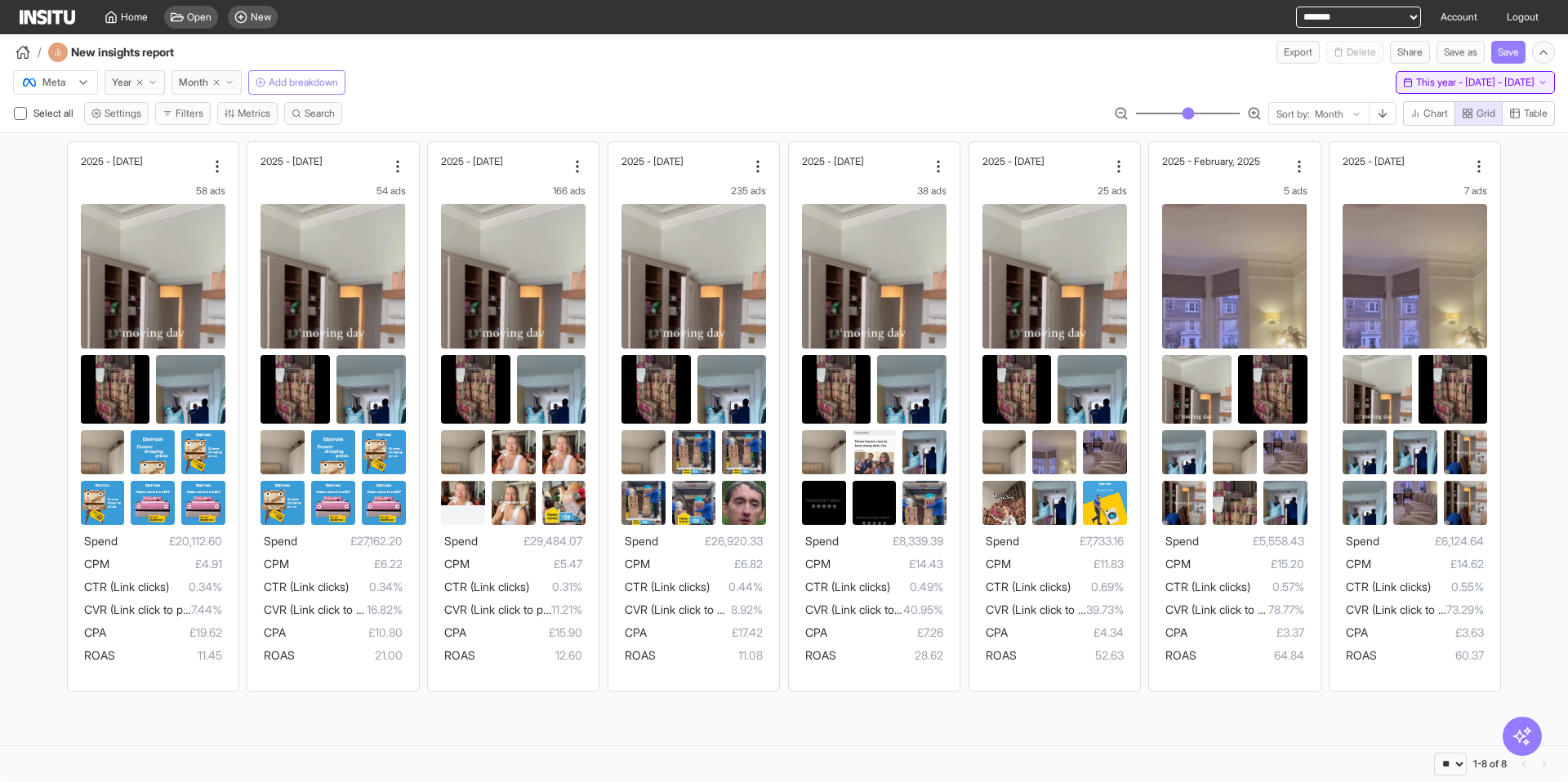
click at [1416, 77] on span "This year - Wed 1 Jan - Tue 12 Aug, 2025" at bounding box center [1475, 82] width 119 height 13
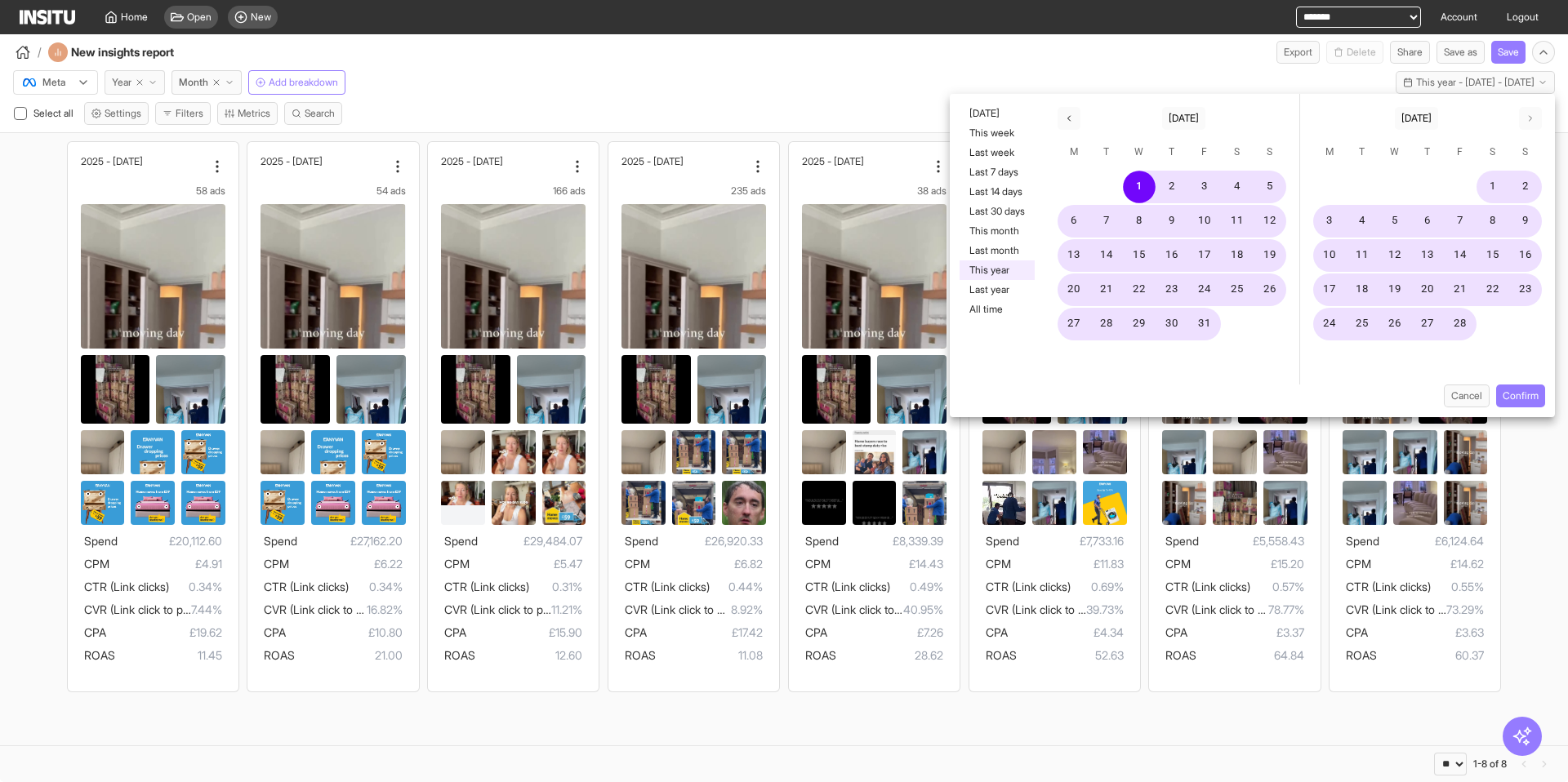
click at [142, 86] on icon "button" at bounding box center [140, 82] width 10 height 10
select select "**"
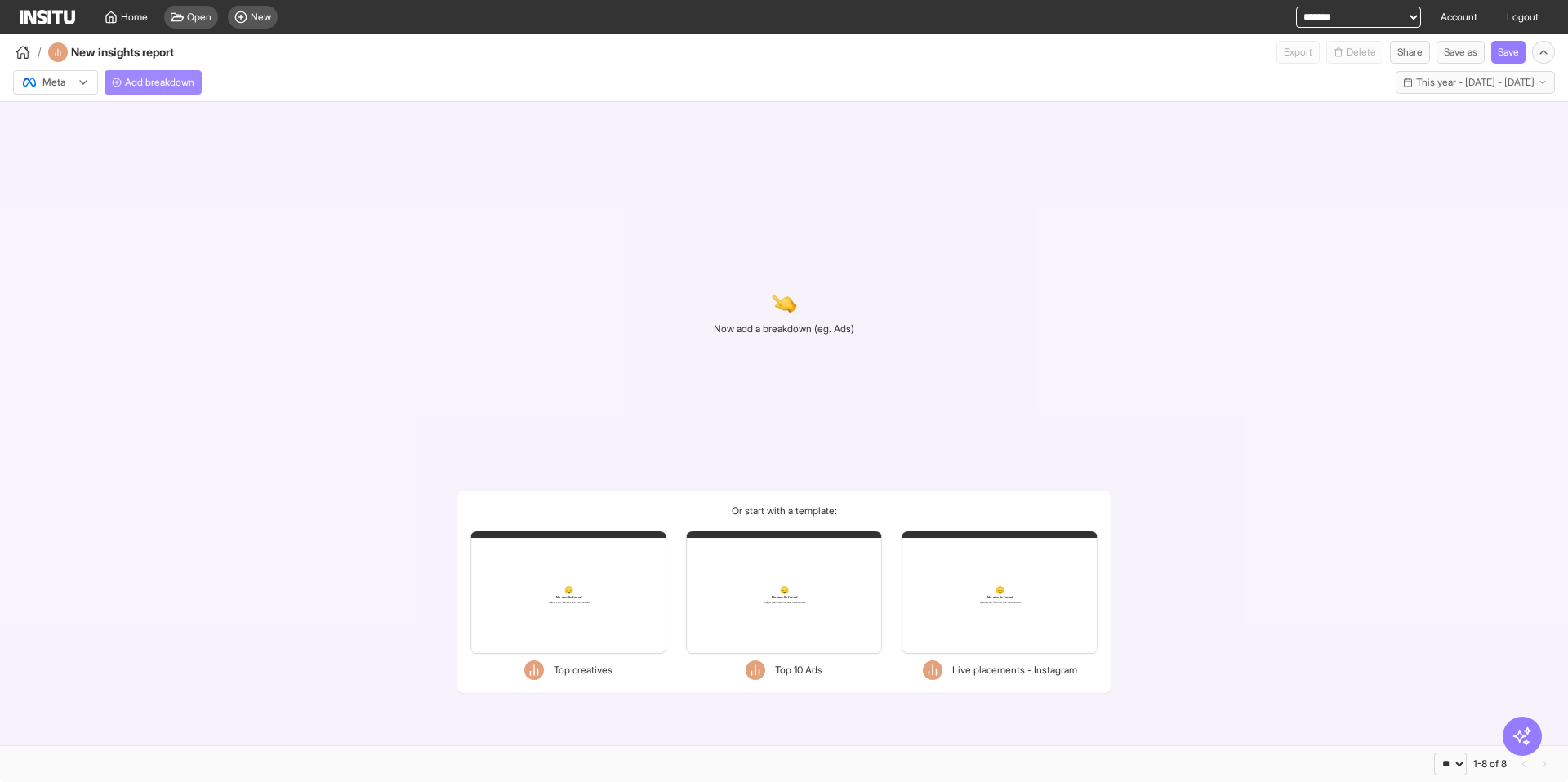
click at [142, 81] on span "Add breakdown" at bounding box center [160, 82] width 70 height 13
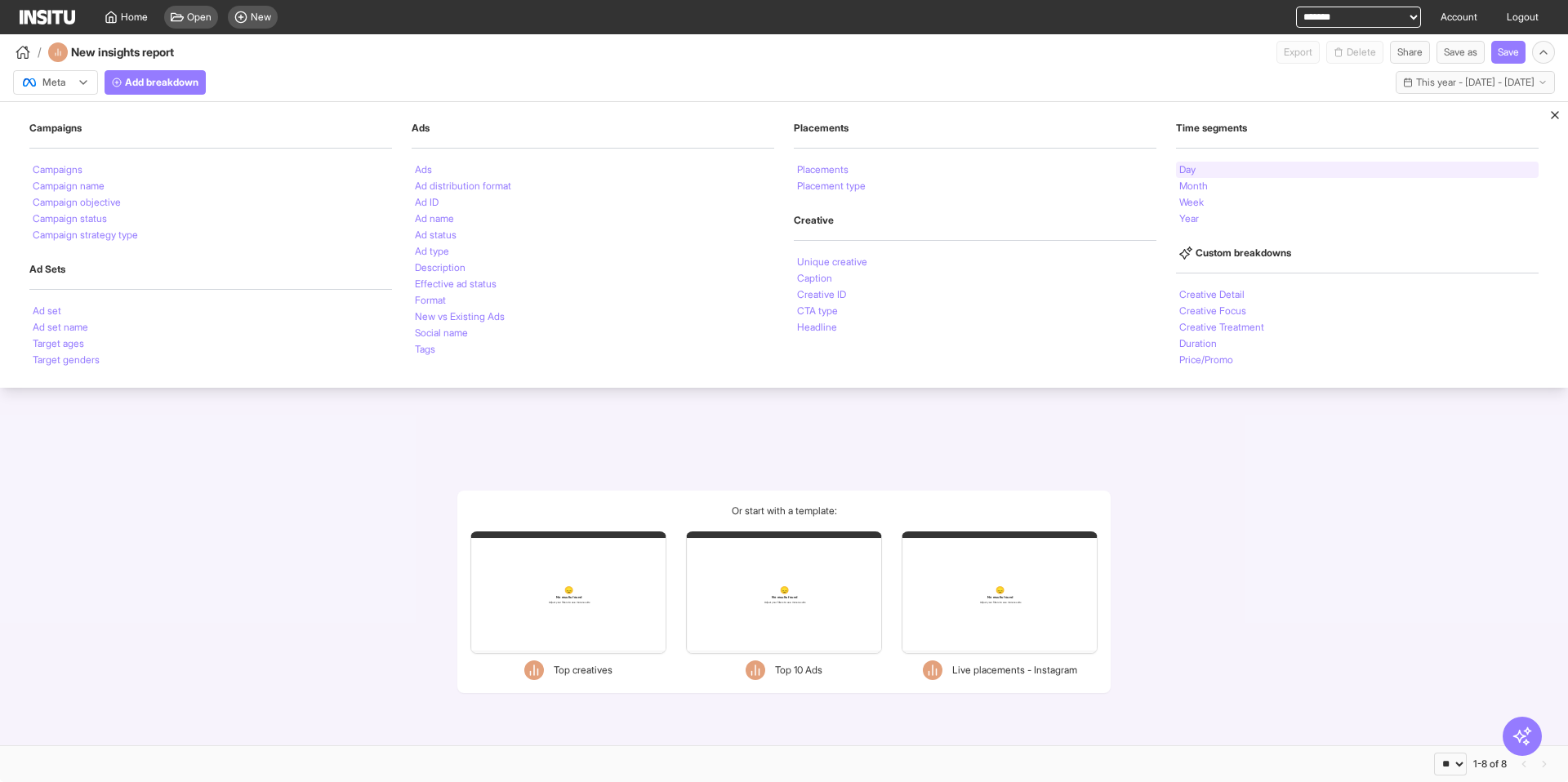
click at [1211, 170] on div "Day" at bounding box center [1357, 169] width 362 height 16
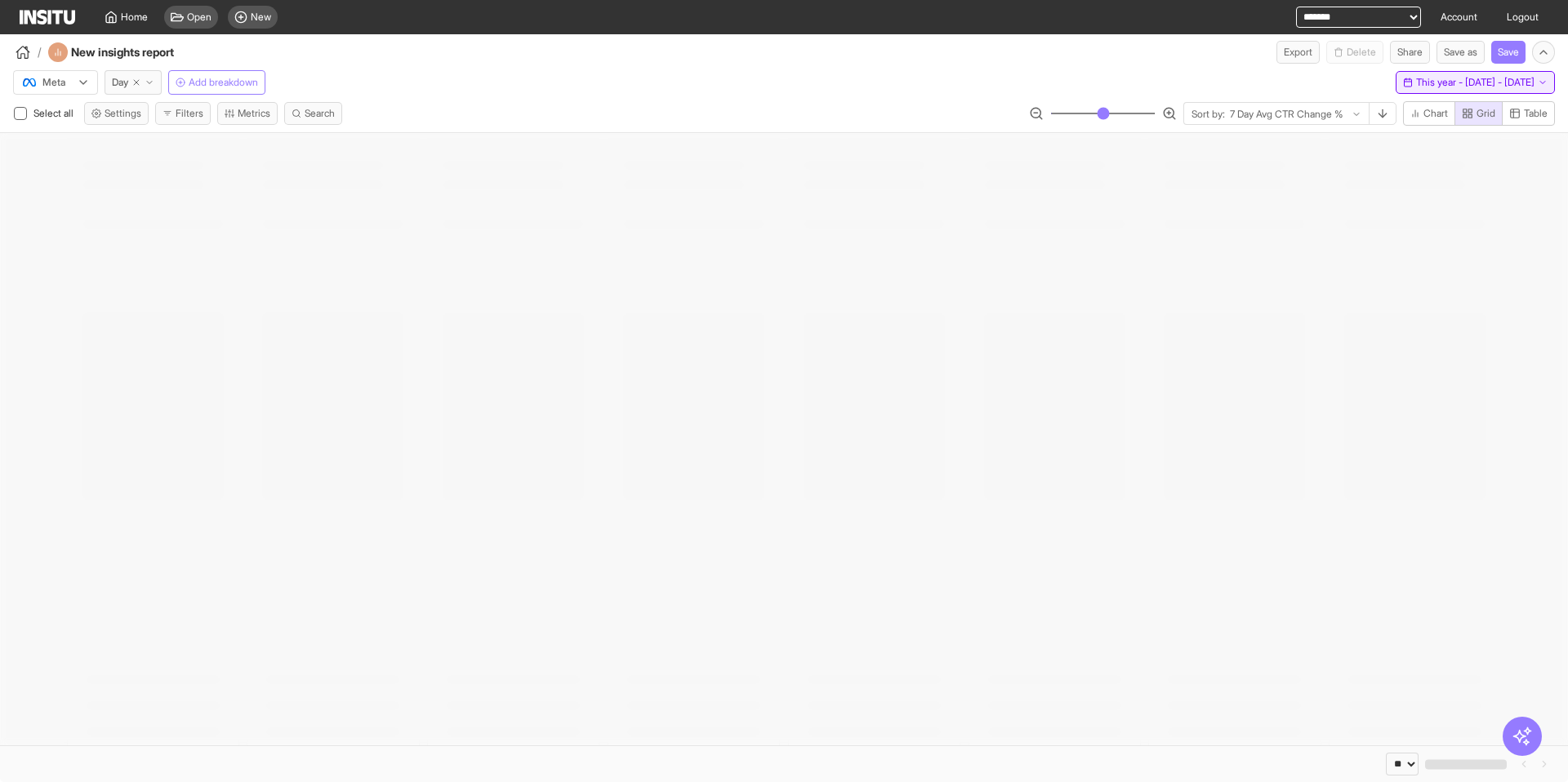
click at [1416, 80] on span "This year - Wed 1 Jan - Tue 12 Aug, 2025" at bounding box center [1475, 82] width 119 height 13
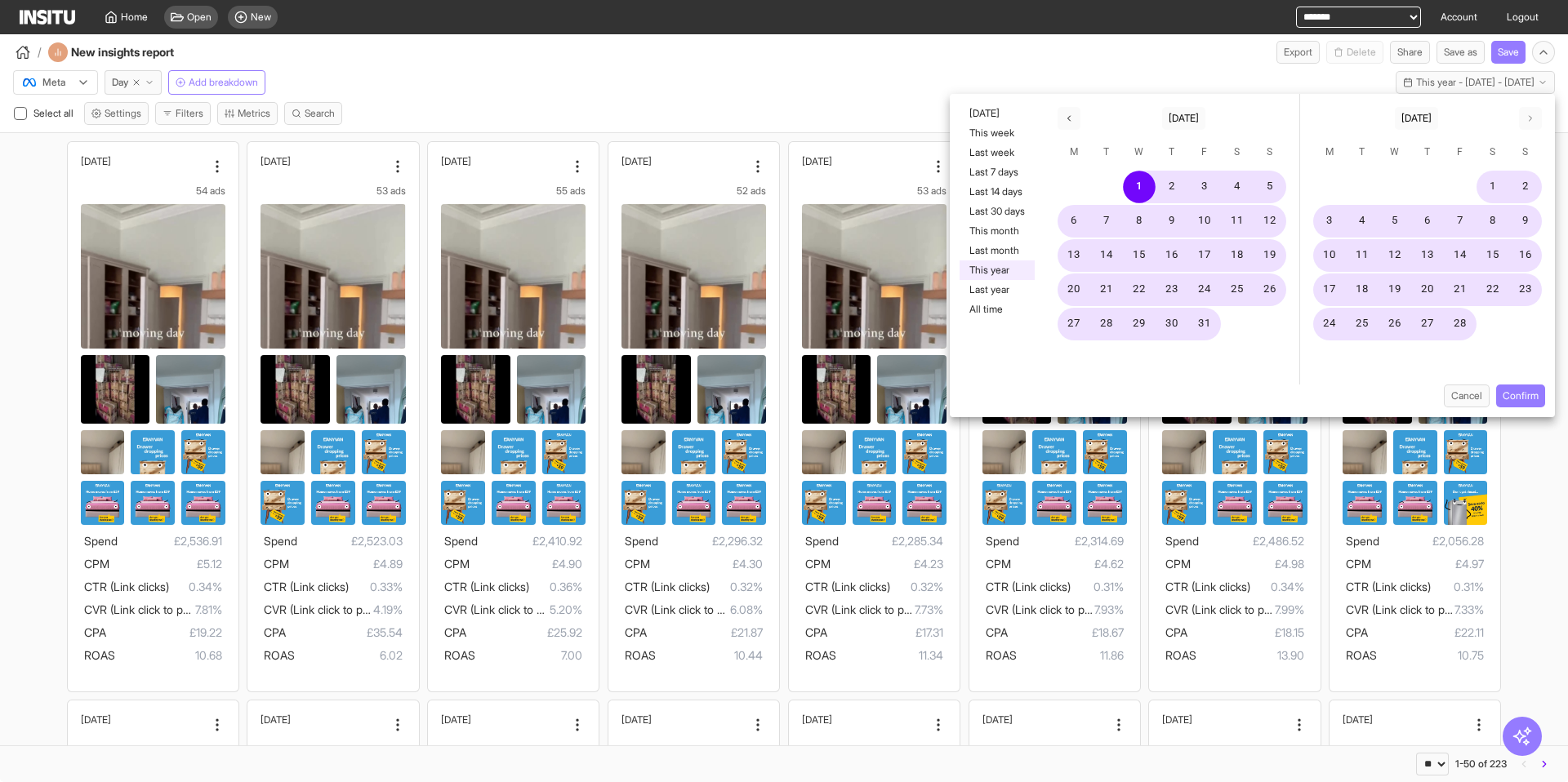
click at [1023, 62] on div "/ New insights report Export Delete Share Save as Save" at bounding box center [784, 49] width 1568 height 30
